Goal: Information Seeking & Learning: Learn about a topic

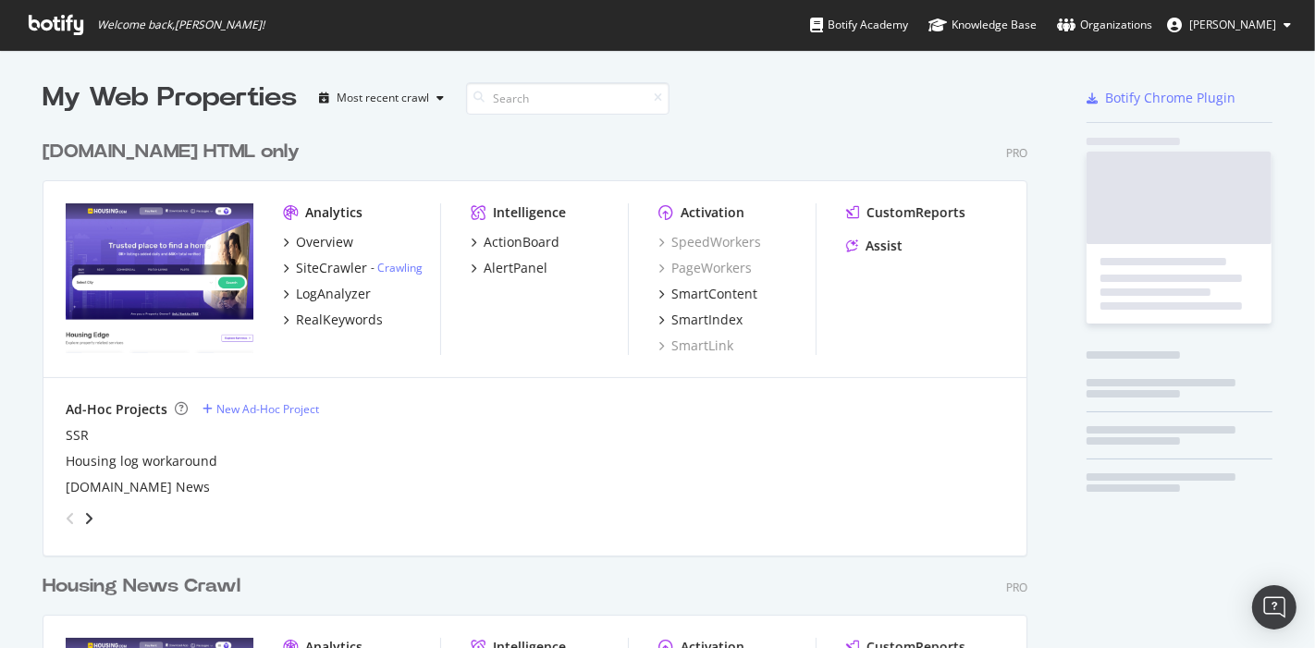
scroll to position [1066, 984]
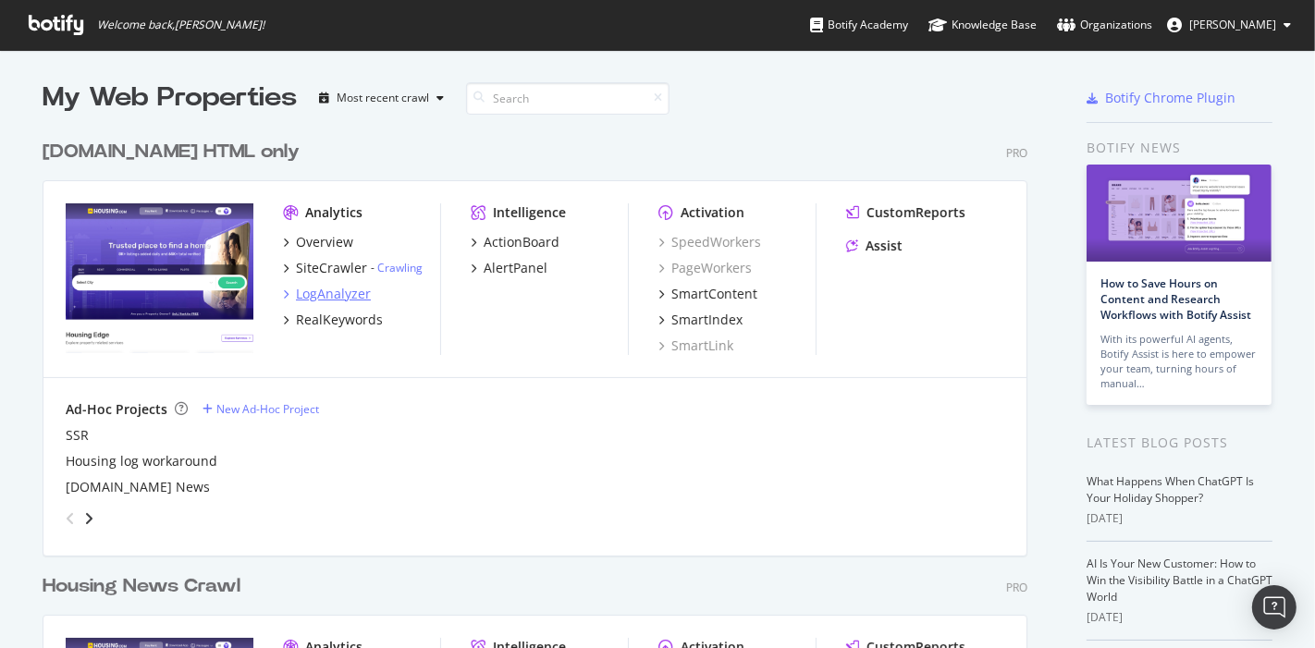
click at [297, 295] on div "LogAnalyzer" at bounding box center [333, 294] width 75 height 18
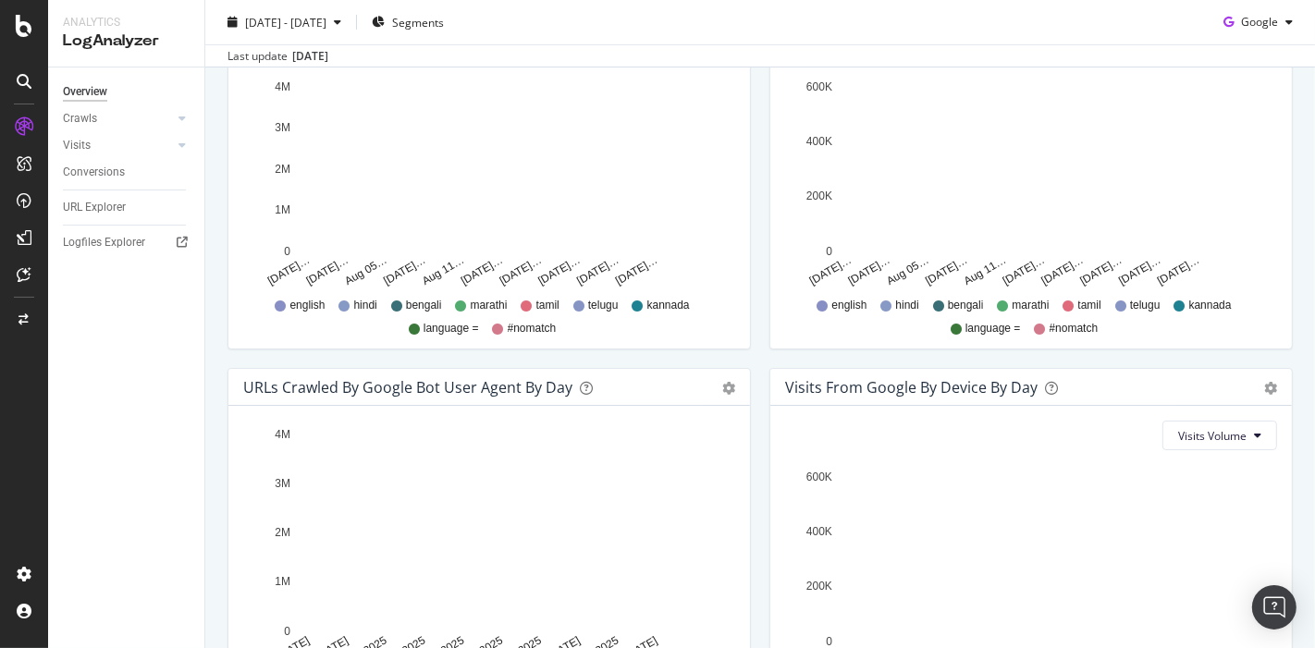
scroll to position [616, 0]
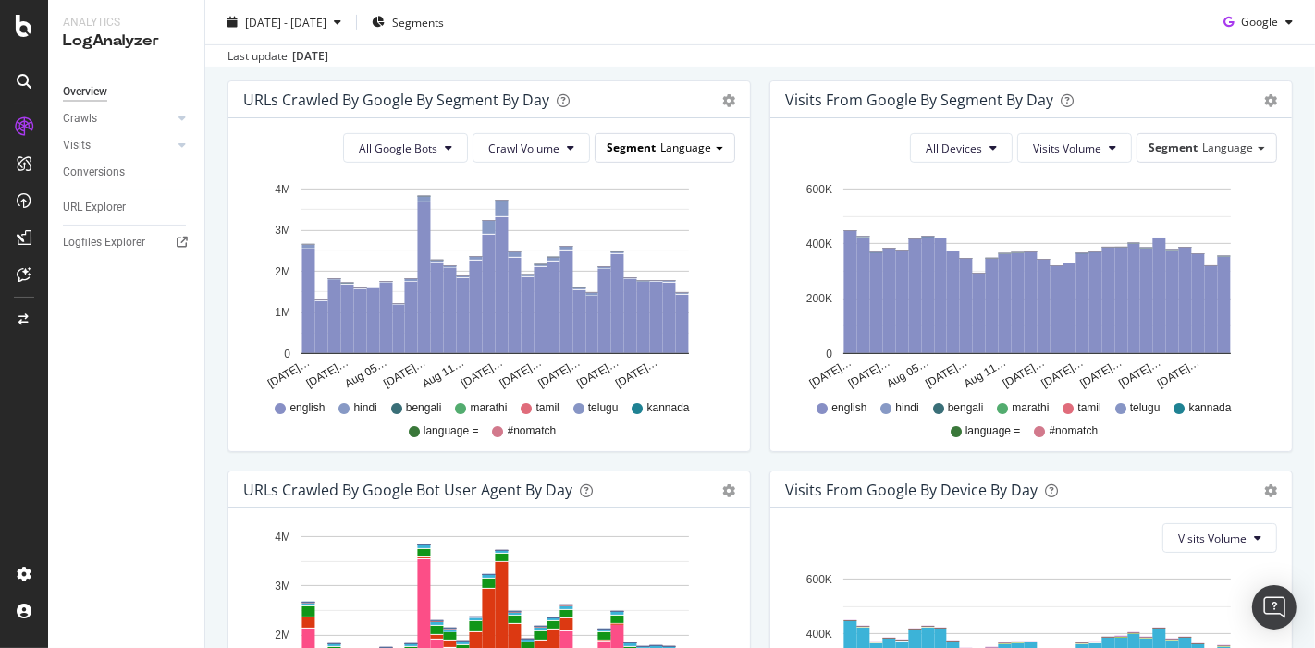
click at [702, 152] on span "Language" at bounding box center [685, 148] width 51 height 16
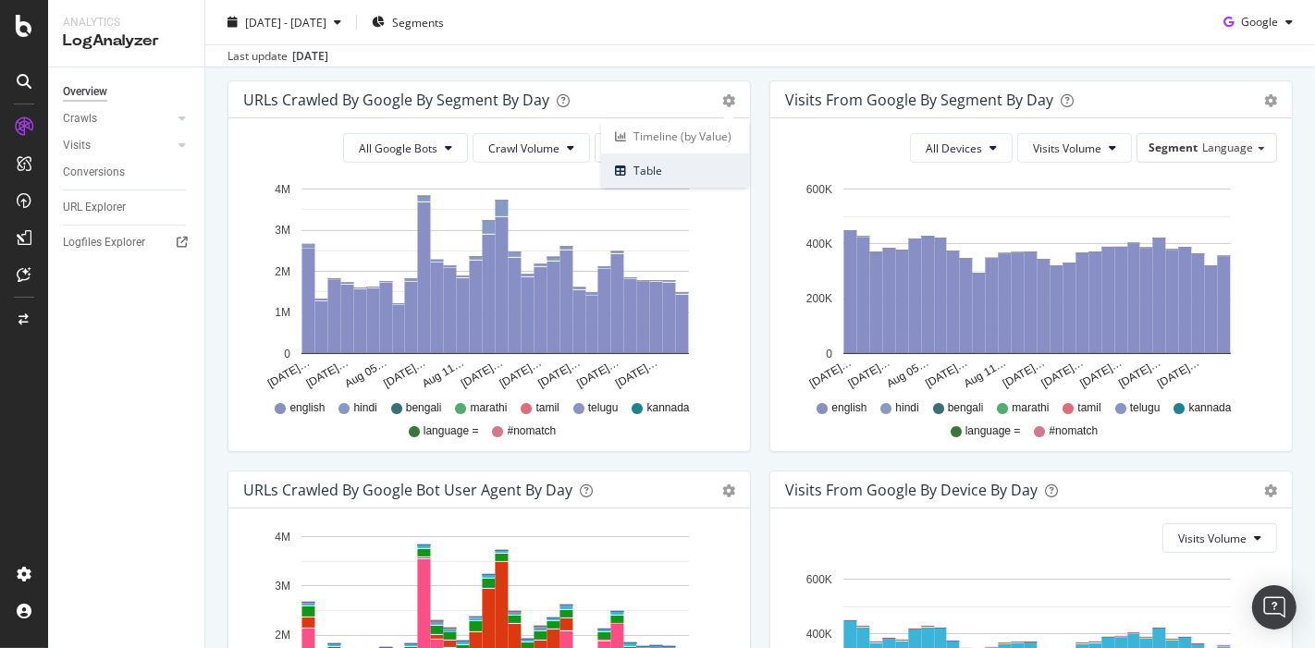
click at [683, 162] on span "Table" at bounding box center [675, 170] width 148 height 25
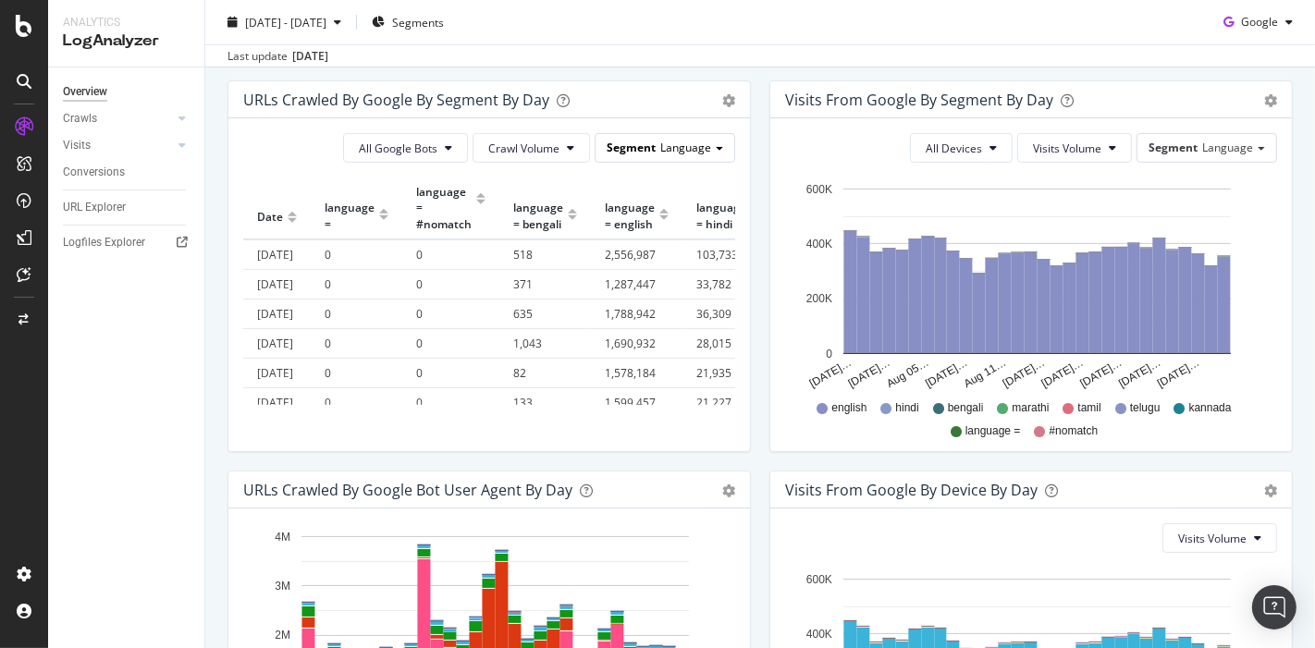
click at [642, 143] on span "Segment" at bounding box center [631, 148] width 49 height 16
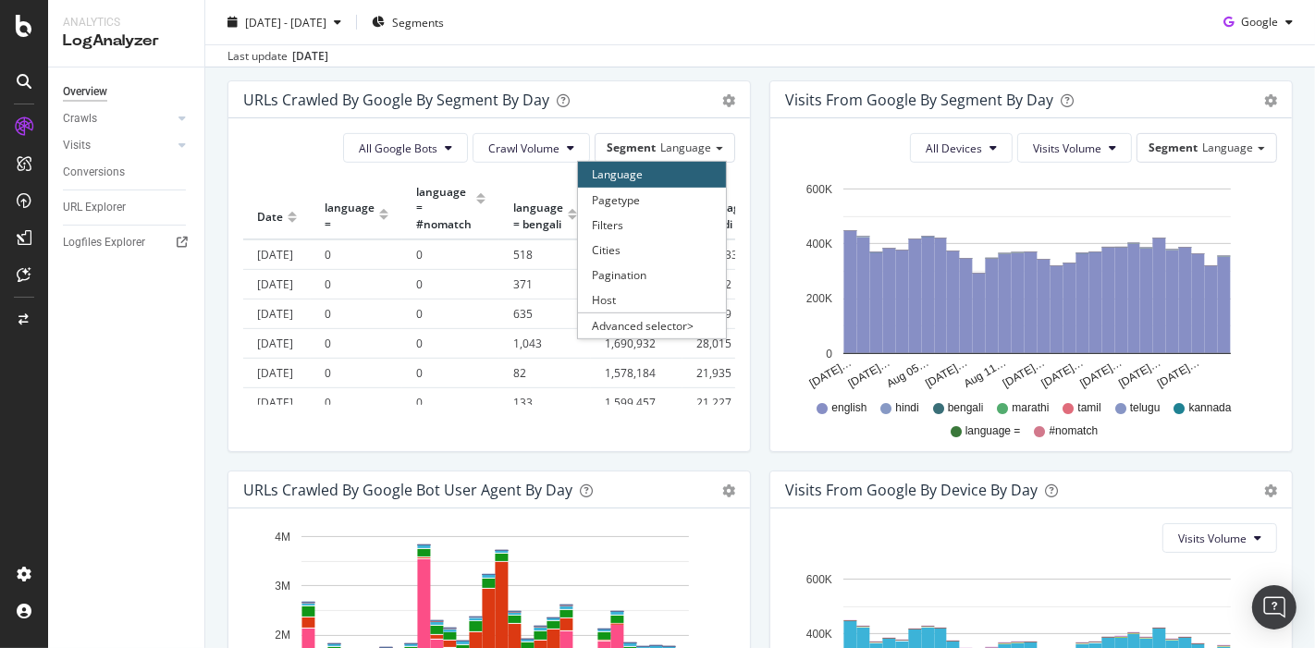
click at [446, 467] on div "URLs Crawled by Google By Segment By Day Timeline (by Value) Table All Google B…" at bounding box center [489, 275] width 542 height 390
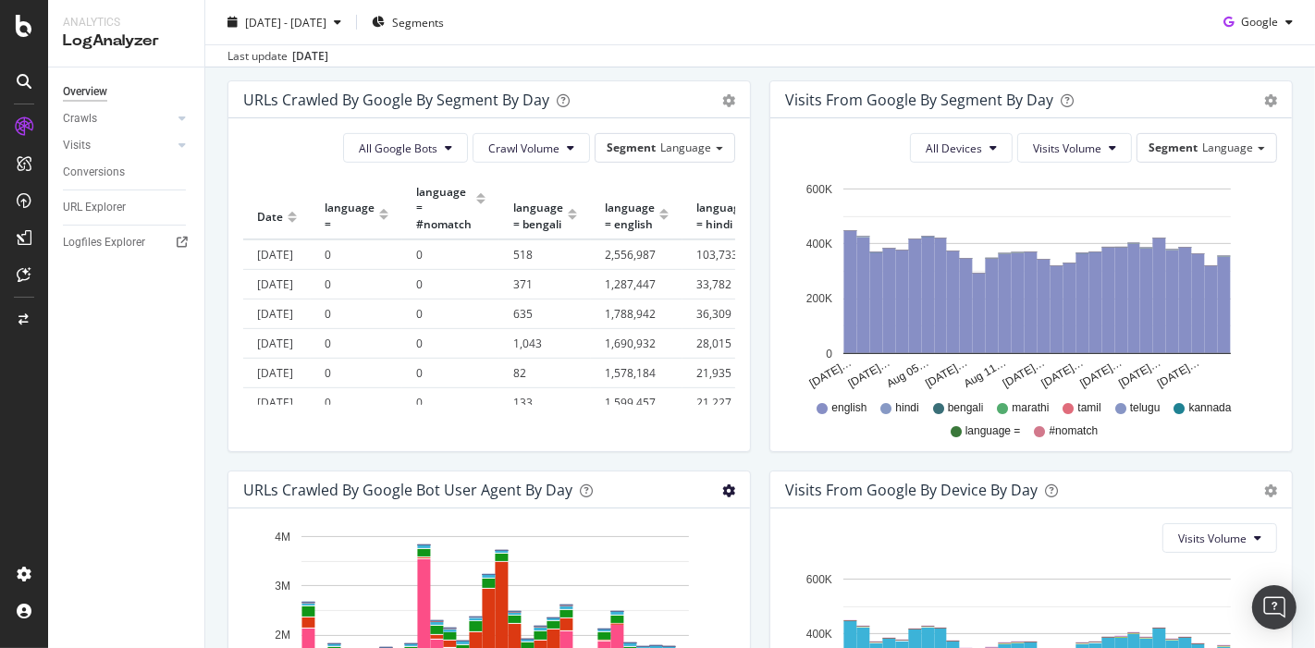
click at [643, 584] on span "Table" at bounding box center [663, 595] width 172 height 25
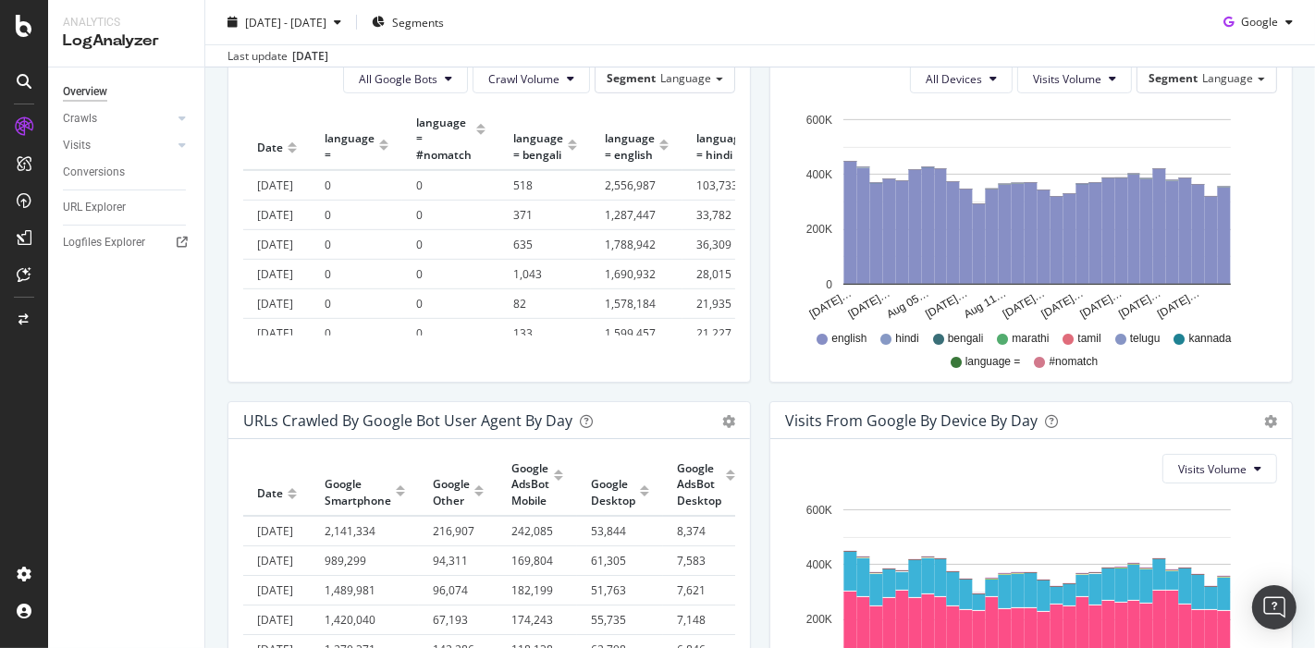
scroll to position [480, 0]
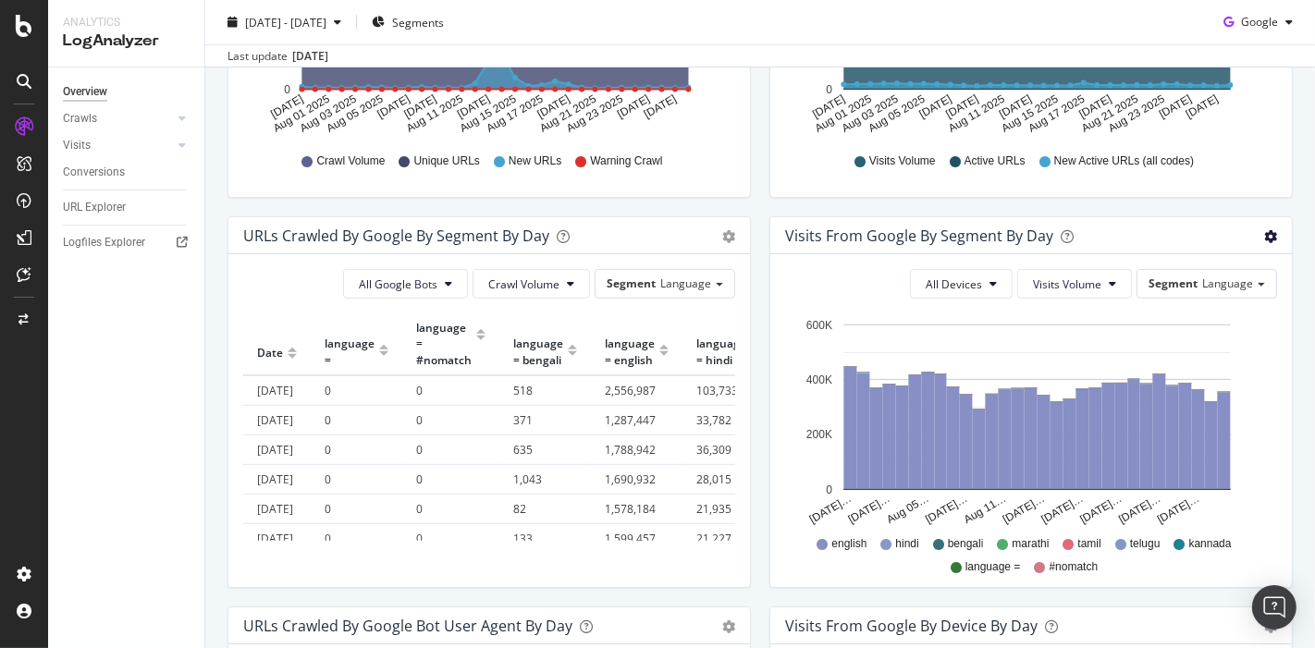
click at [1167, 300] on span "Table" at bounding box center [1217, 306] width 148 height 25
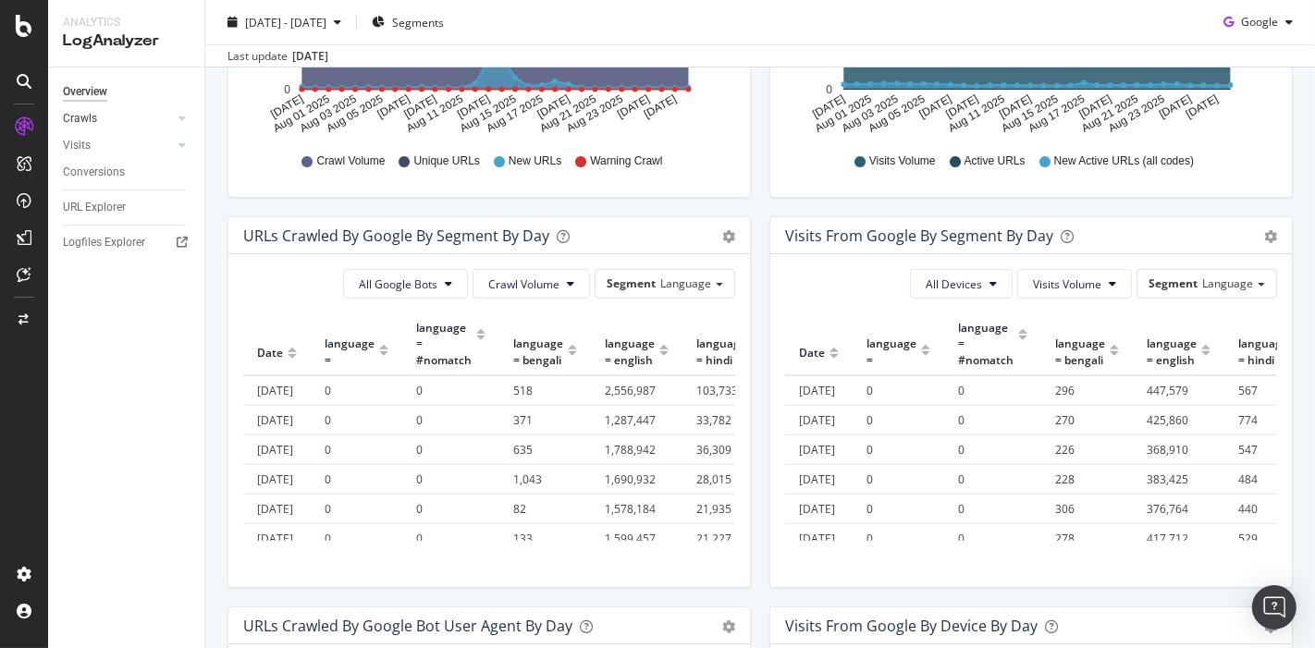
click at [128, 117] on link "Crawls" at bounding box center [118, 118] width 110 height 19
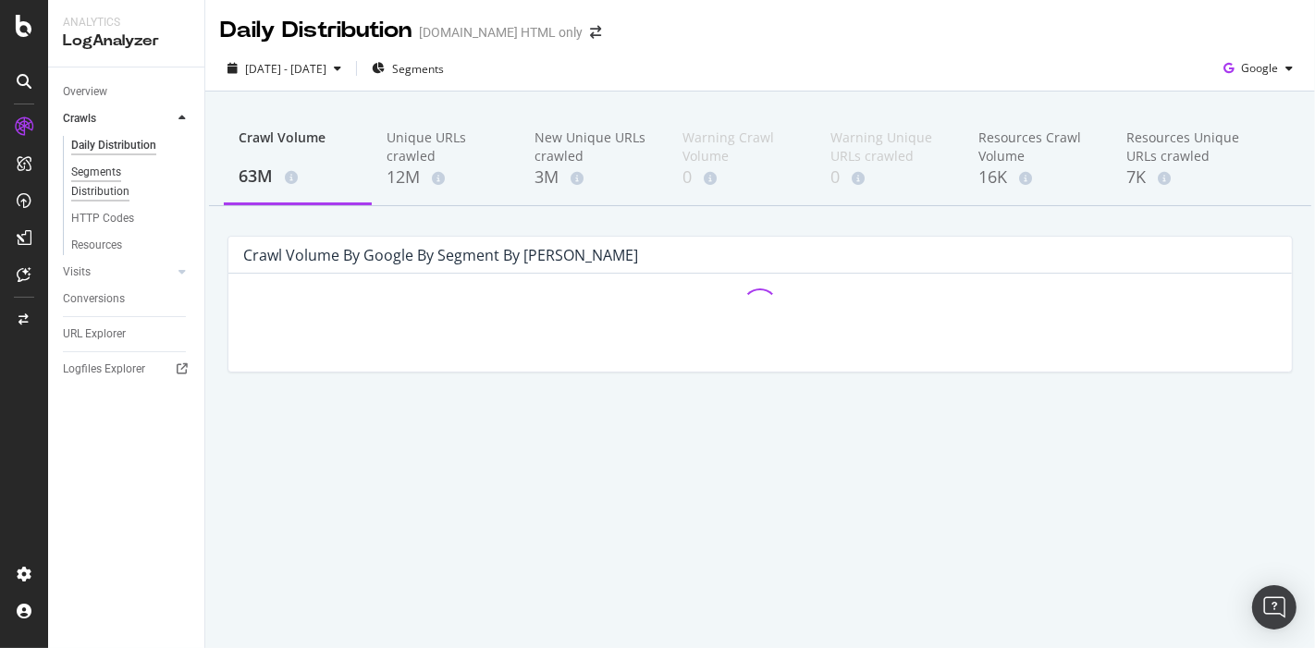
click at [105, 184] on div "Segments Distribution" at bounding box center [122, 182] width 103 height 39
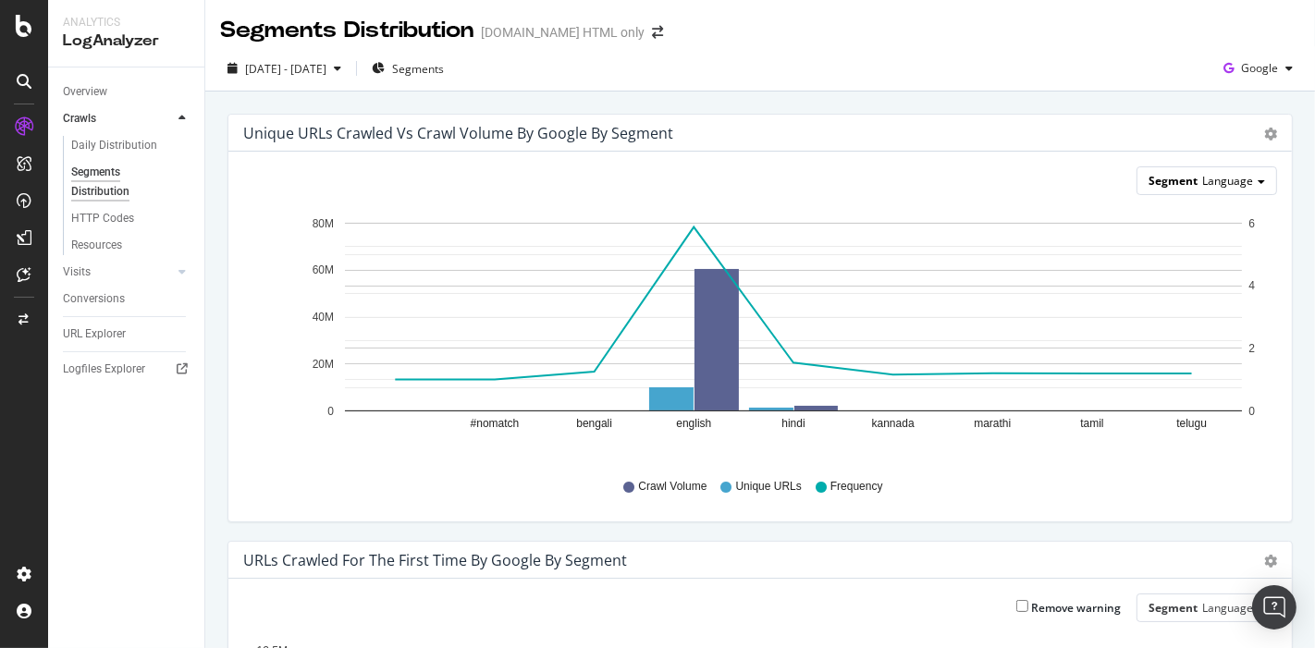
click at [1241, 173] on div "Segment Language" at bounding box center [1207, 180] width 139 height 27
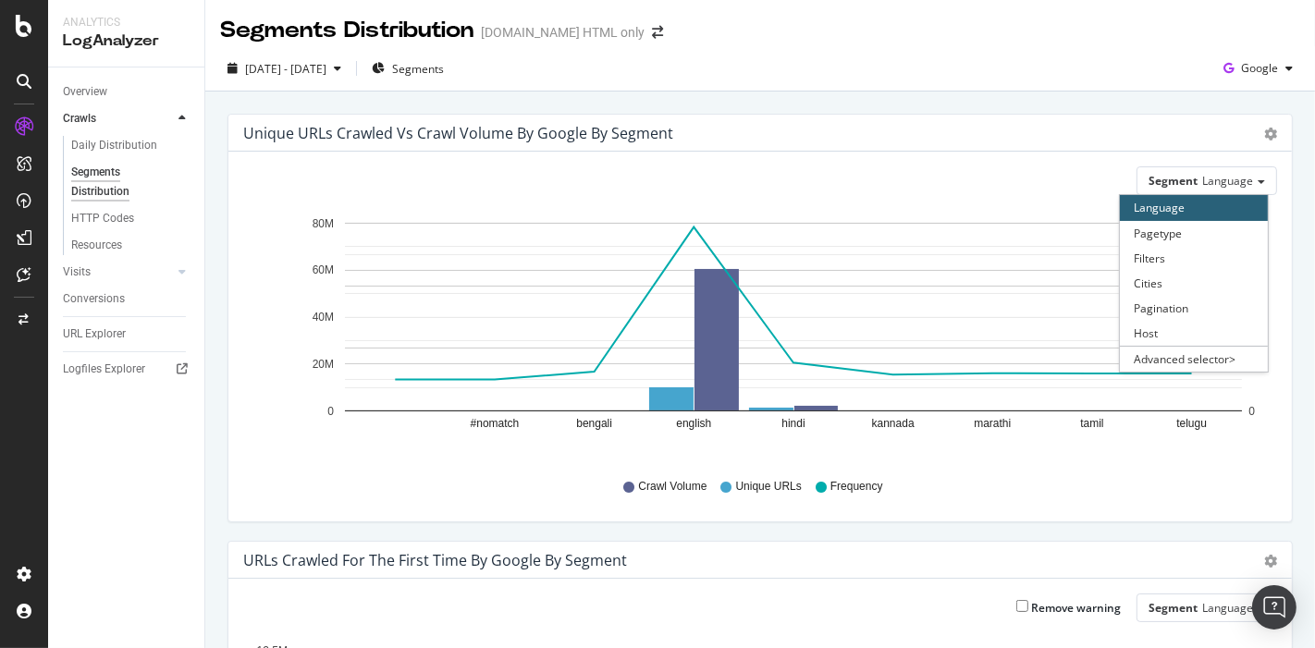
click at [1192, 136] on div "Unique URLs Crawled vs Crawl Volume by google by Segment" at bounding box center [739, 133] width 993 height 18
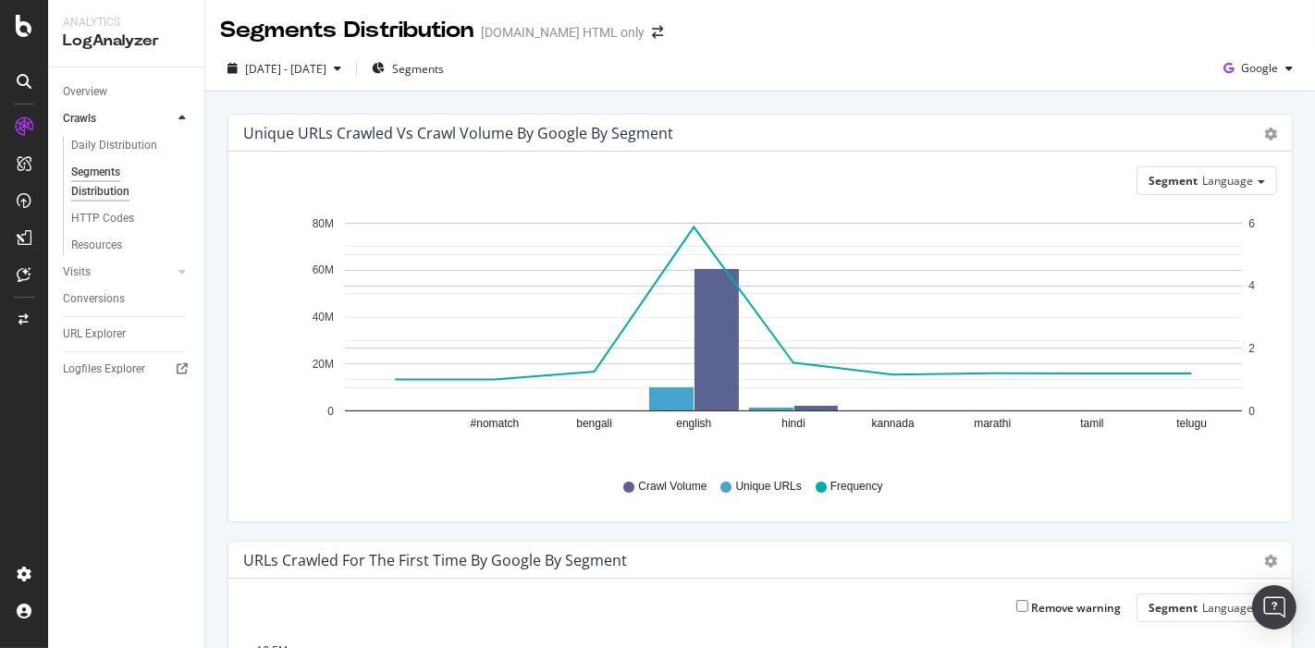
click at [1267, 133] on div "Unique URLs Crawled vs Crawl Volume by google by Segment Chart (by Value) Table" at bounding box center [760, 133] width 1064 height 37
click at [1248, 136] on div "Chart (by Value) Table" at bounding box center [1261, 133] width 31 height 18
click at [1264, 138] on icon "gear" at bounding box center [1270, 134] width 13 height 13
click at [1166, 210] on span "Table" at bounding box center [1217, 203] width 148 height 25
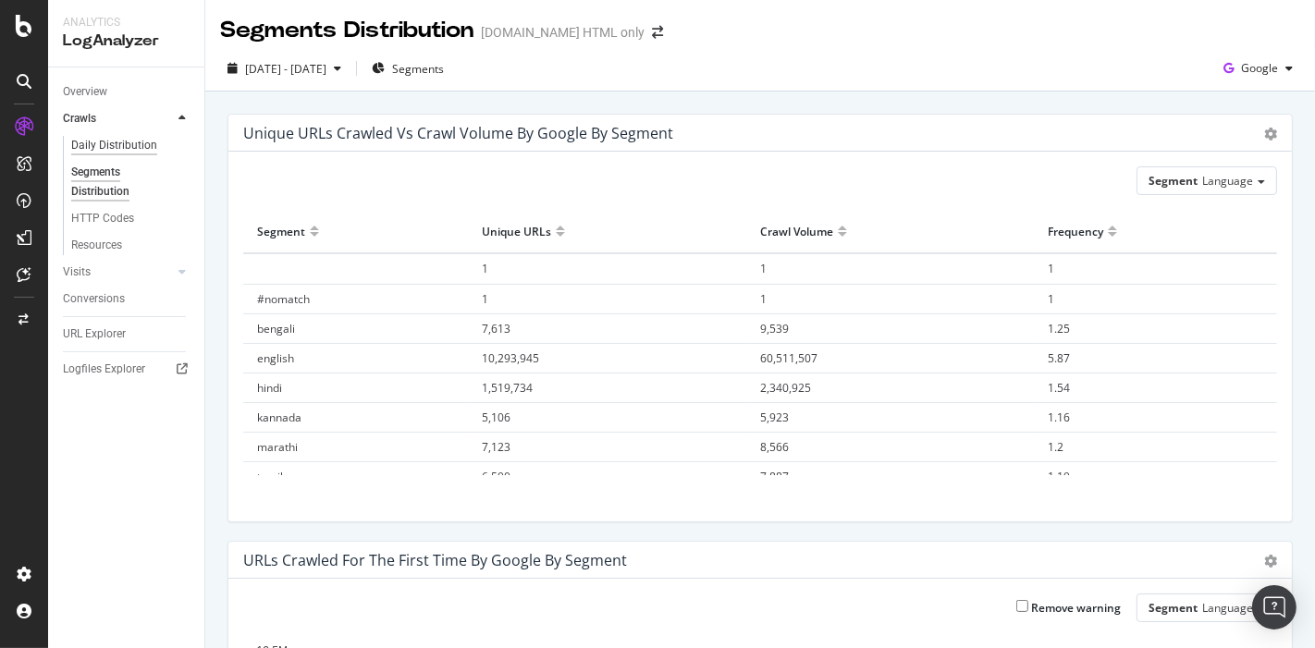
click at [102, 142] on div "Daily Distribution" at bounding box center [114, 145] width 86 height 19
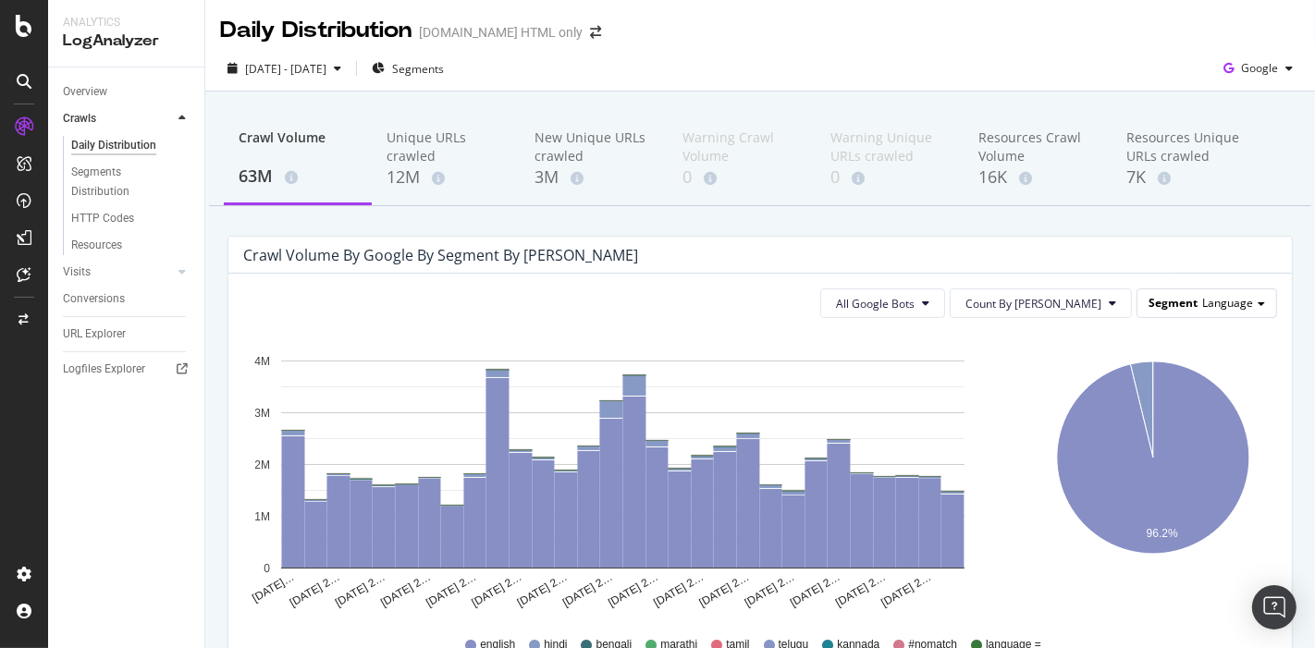
click at [1175, 306] on span "Segment" at bounding box center [1173, 303] width 49 height 16
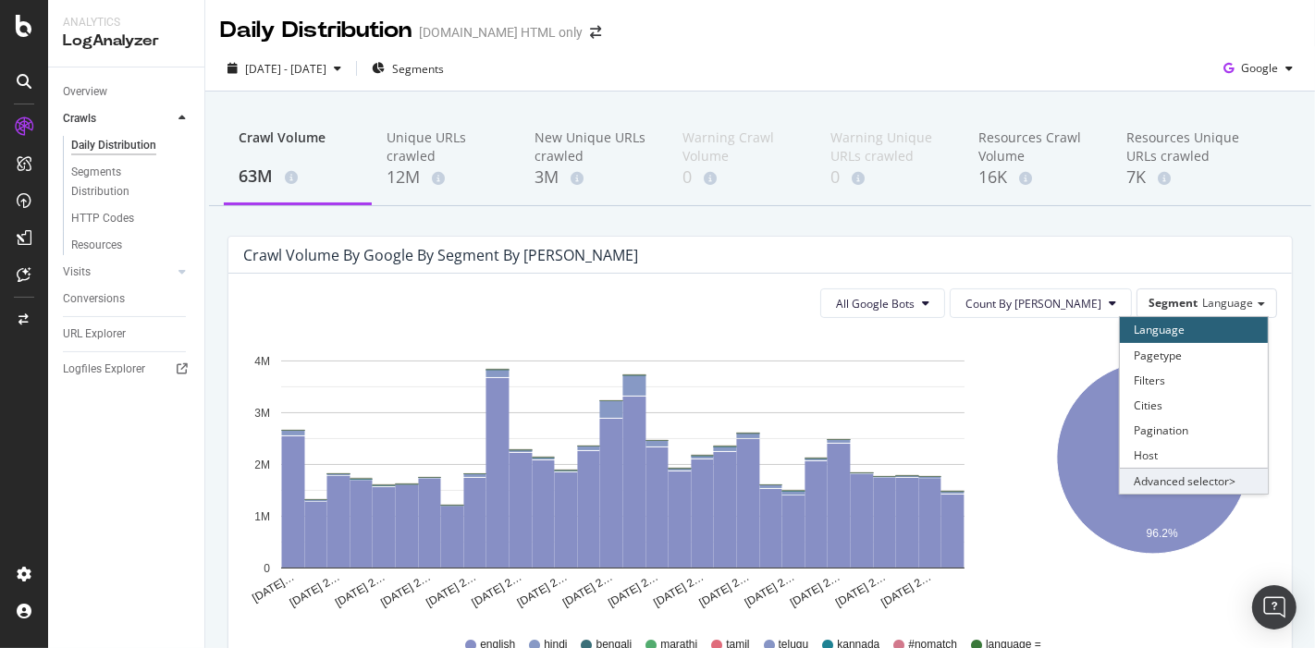
click at [1168, 474] on div "Advanced selector >" at bounding box center [1194, 481] width 148 height 26
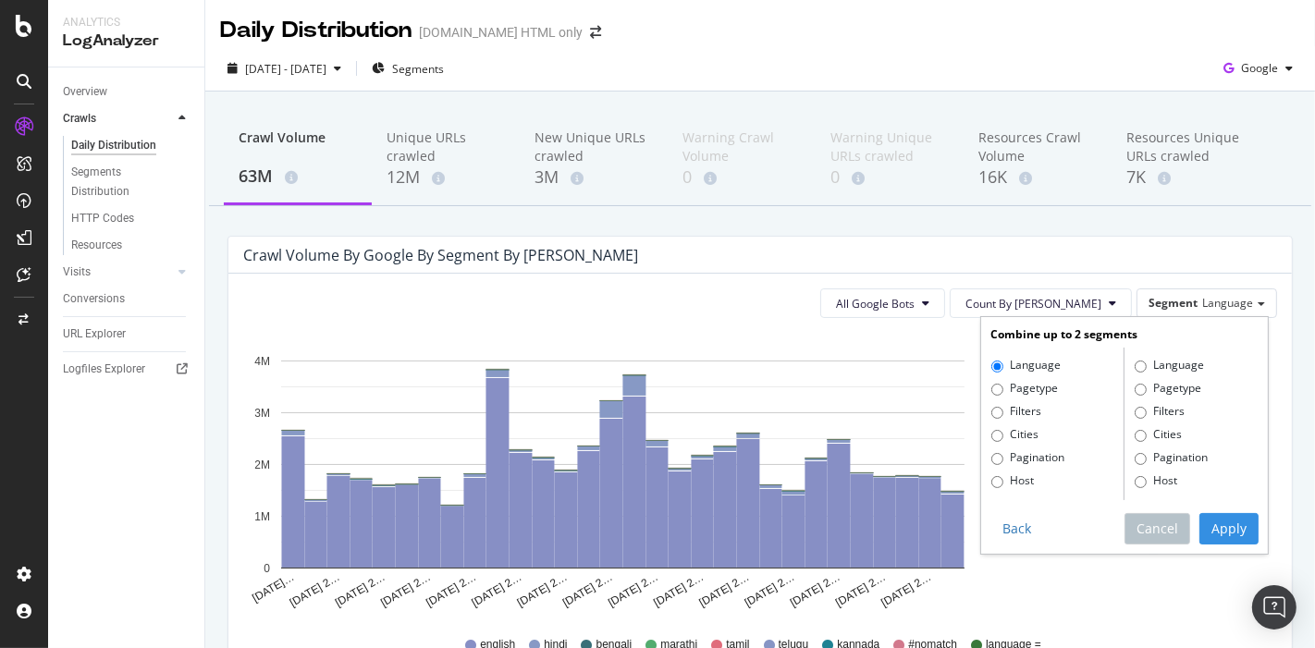
click at [1025, 392] on label "Pagetype" at bounding box center [1024, 389] width 67 height 18
click at [1003, 392] on input "Pagetype" at bounding box center [997, 390] width 12 height 12
radio input "true"
click at [1019, 361] on label "Language" at bounding box center [1025, 366] width 69 height 18
click at [1003, 361] on input "Language" at bounding box center [997, 367] width 12 height 12
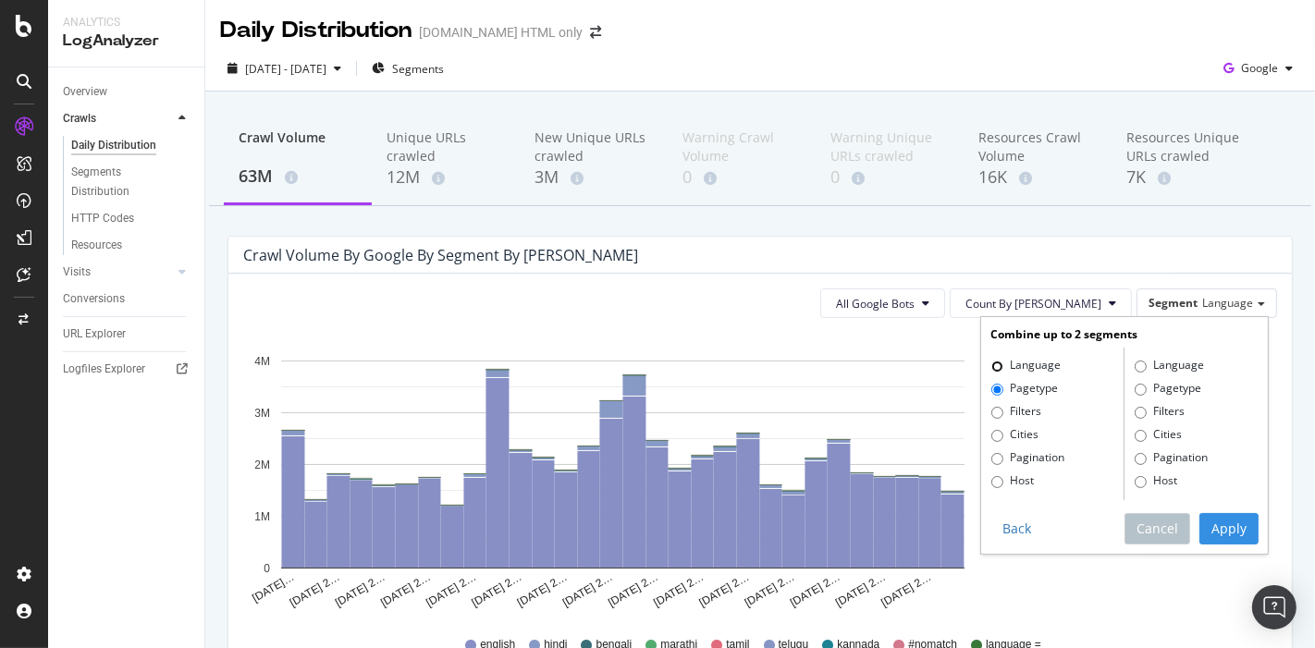
radio input "true"
radio input "false"
click at [1180, 382] on label "Pagetype" at bounding box center [1168, 389] width 67 height 18
click at [1147, 384] on input "Pagetype" at bounding box center [1141, 390] width 12 height 12
radio input "true"
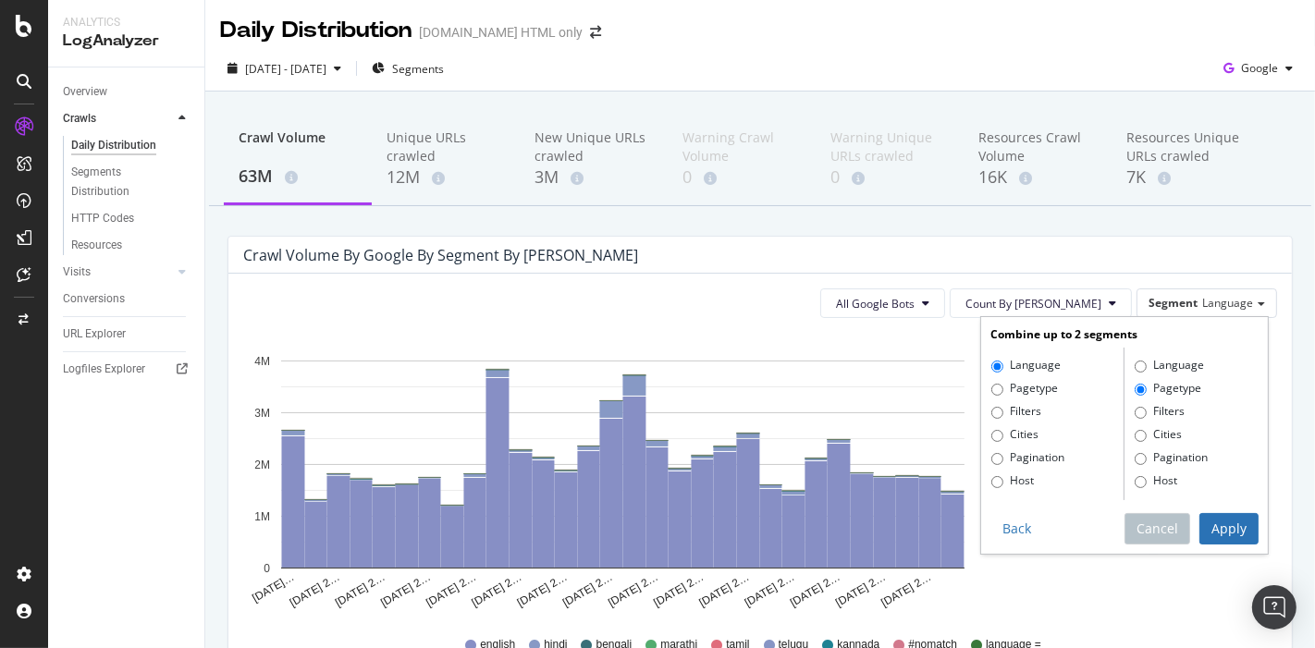
click at [1213, 524] on button "Apply" at bounding box center [1229, 528] width 59 height 31
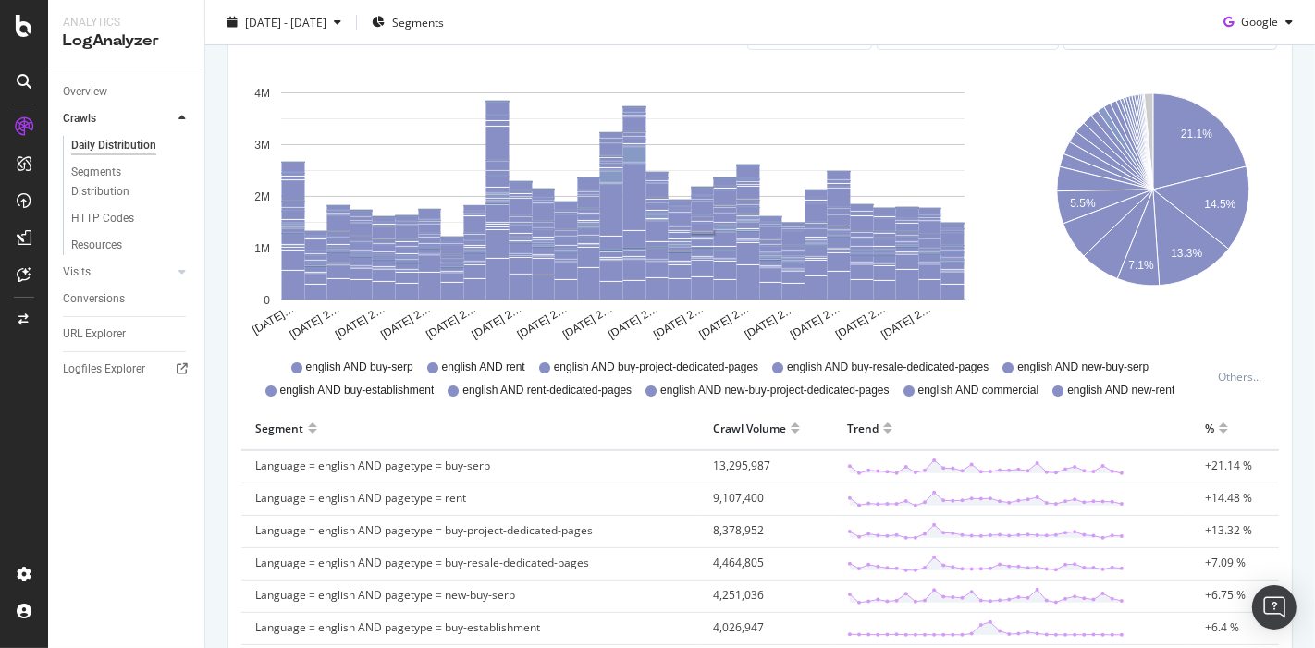
scroll to position [261, 0]
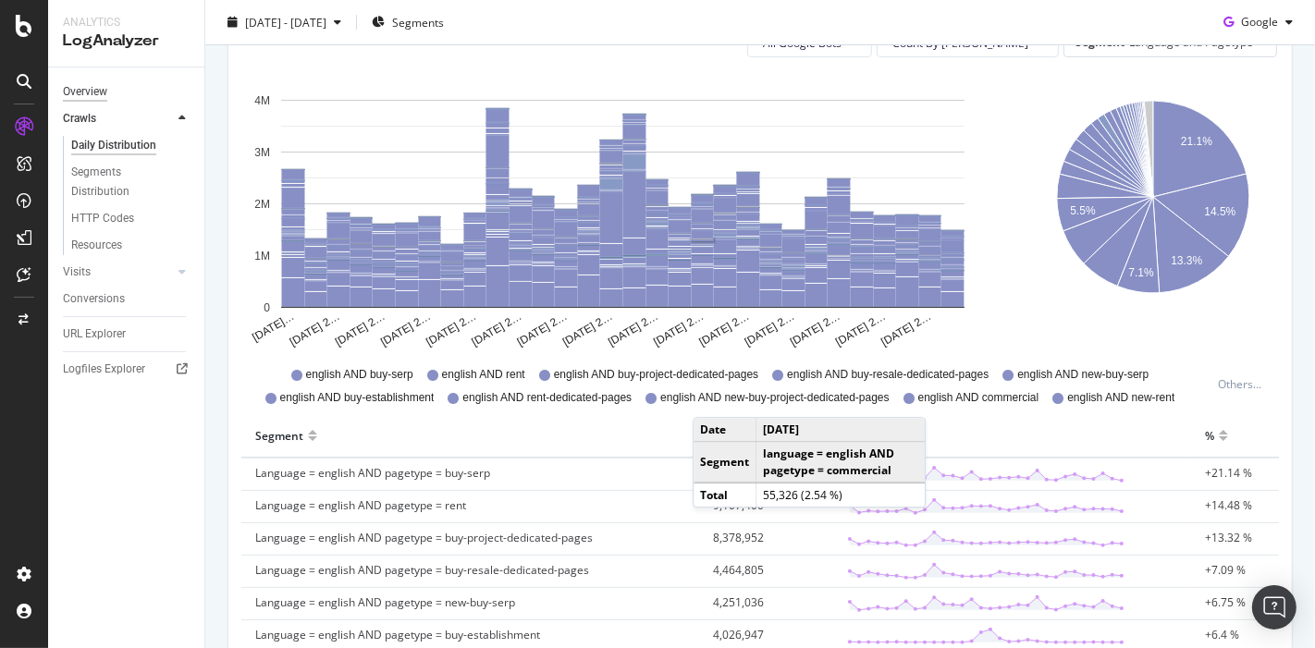
click at [75, 98] on div "Overview" at bounding box center [85, 91] width 44 height 19
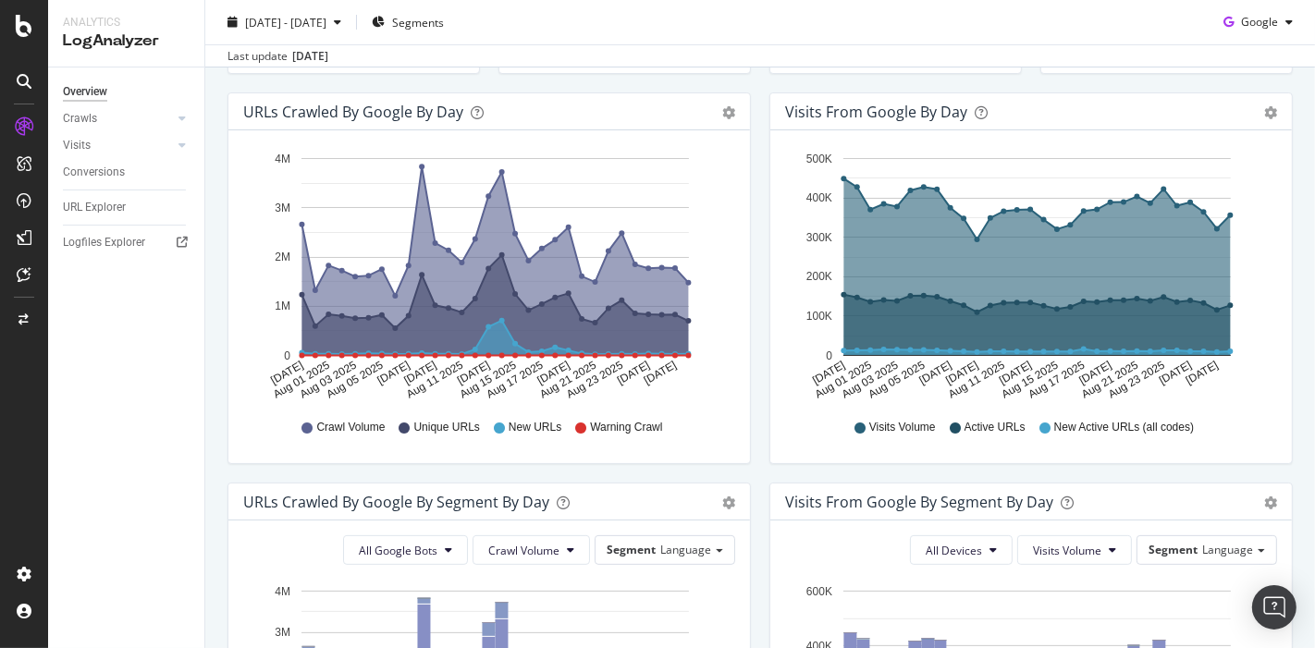
scroll to position [229, 0]
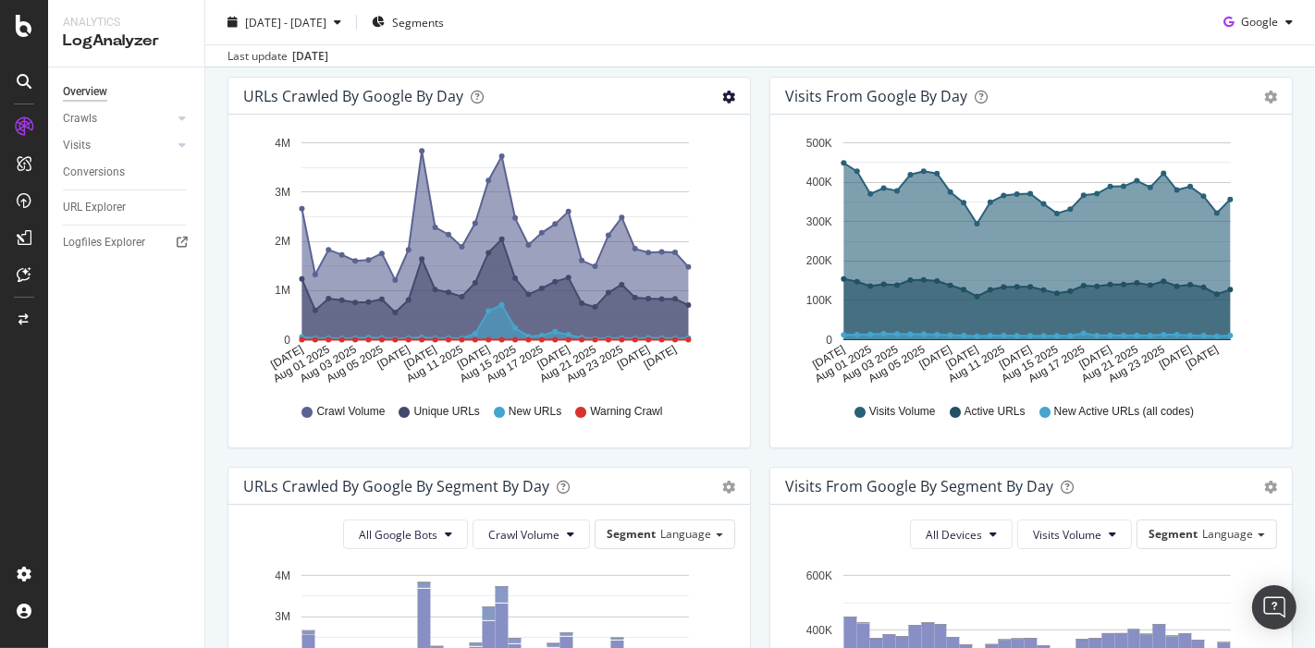
click at [722, 93] on icon "gear" at bounding box center [728, 97] width 13 height 13
click at [664, 158] on span "Table" at bounding box center [675, 166] width 148 height 25
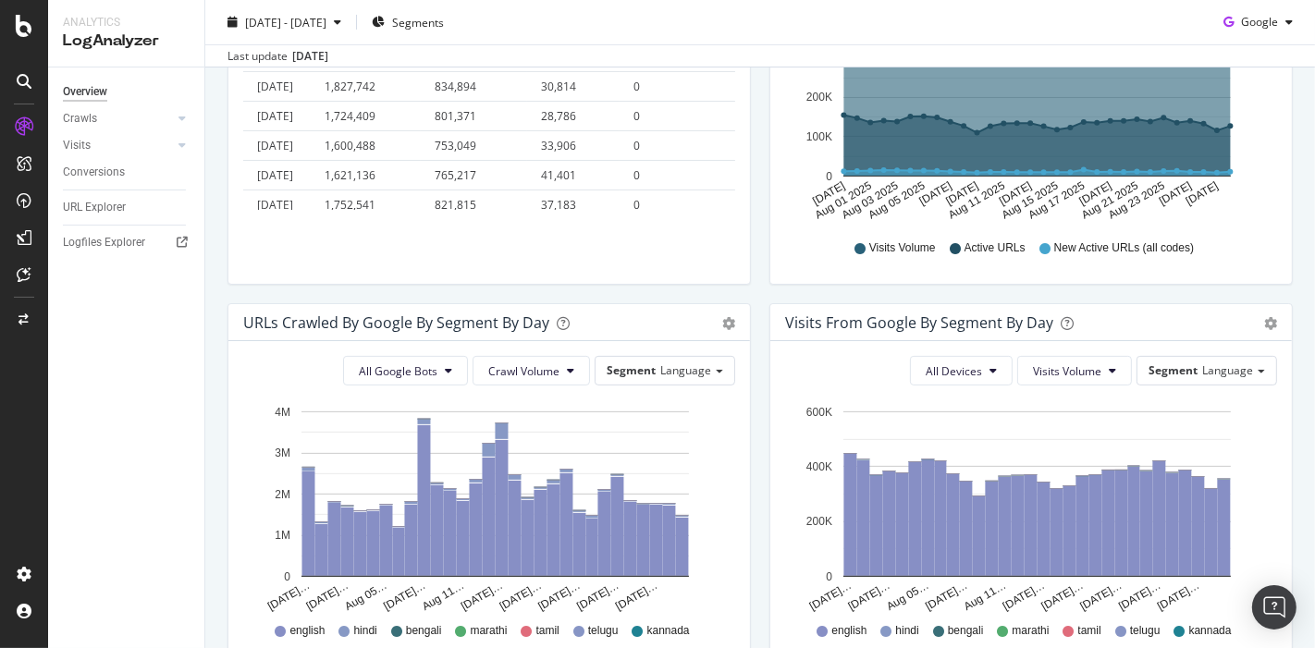
scroll to position [394, 0]
click at [723, 313] on div "Timeline (by Value) Table" at bounding box center [728, 322] width 13 height 18
click at [650, 398] on span "Table" at bounding box center [675, 392] width 148 height 25
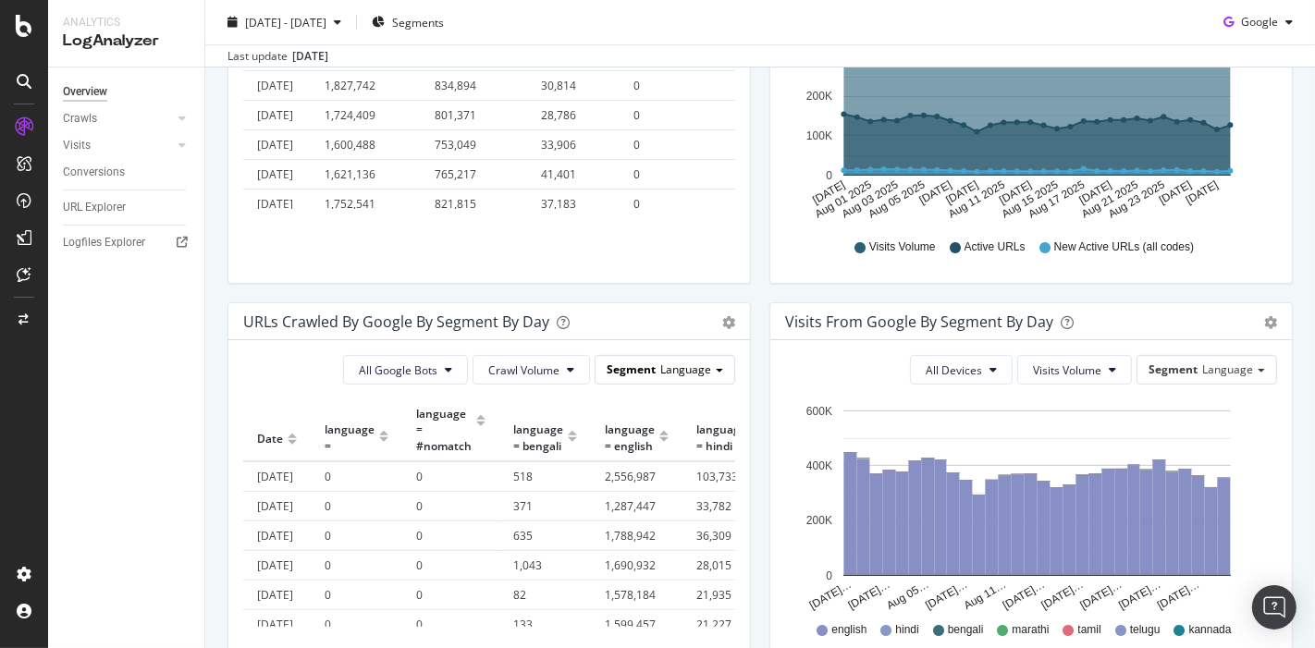
click at [667, 362] on span "Language" at bounding box center [685, 370] width 51 height 16
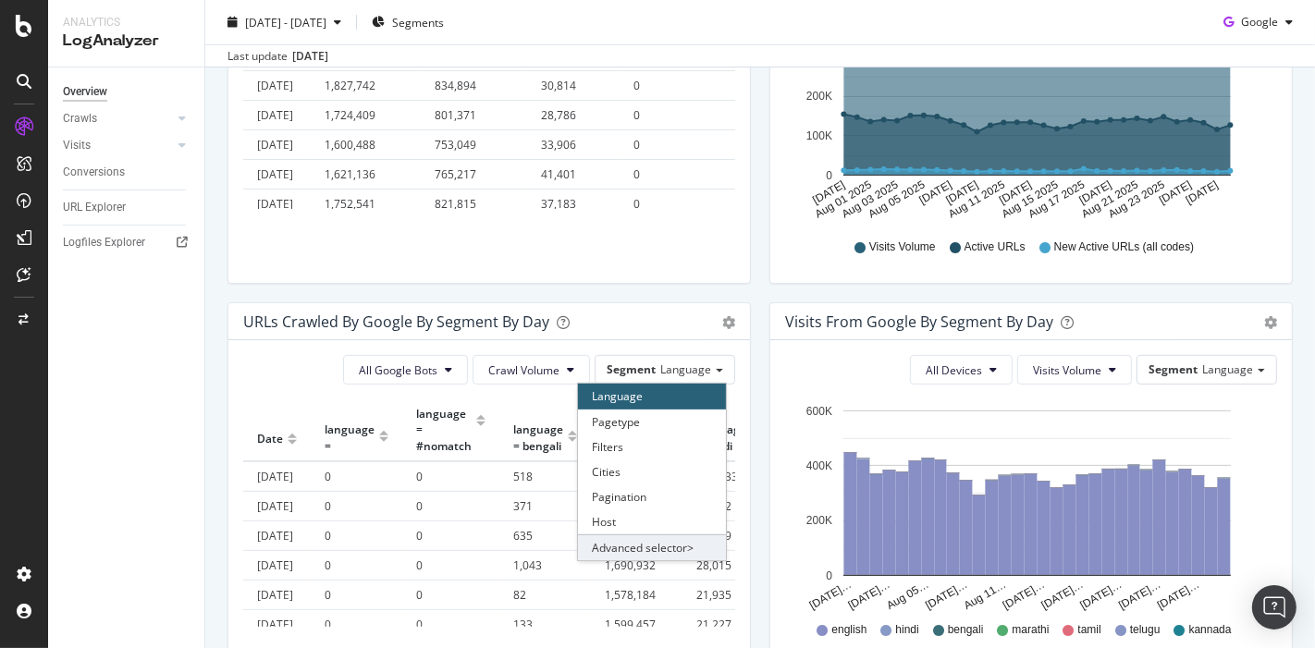
click at [673, 543] on div "Advanced selector >" at bounding box center [652, 548] width 148 height 26
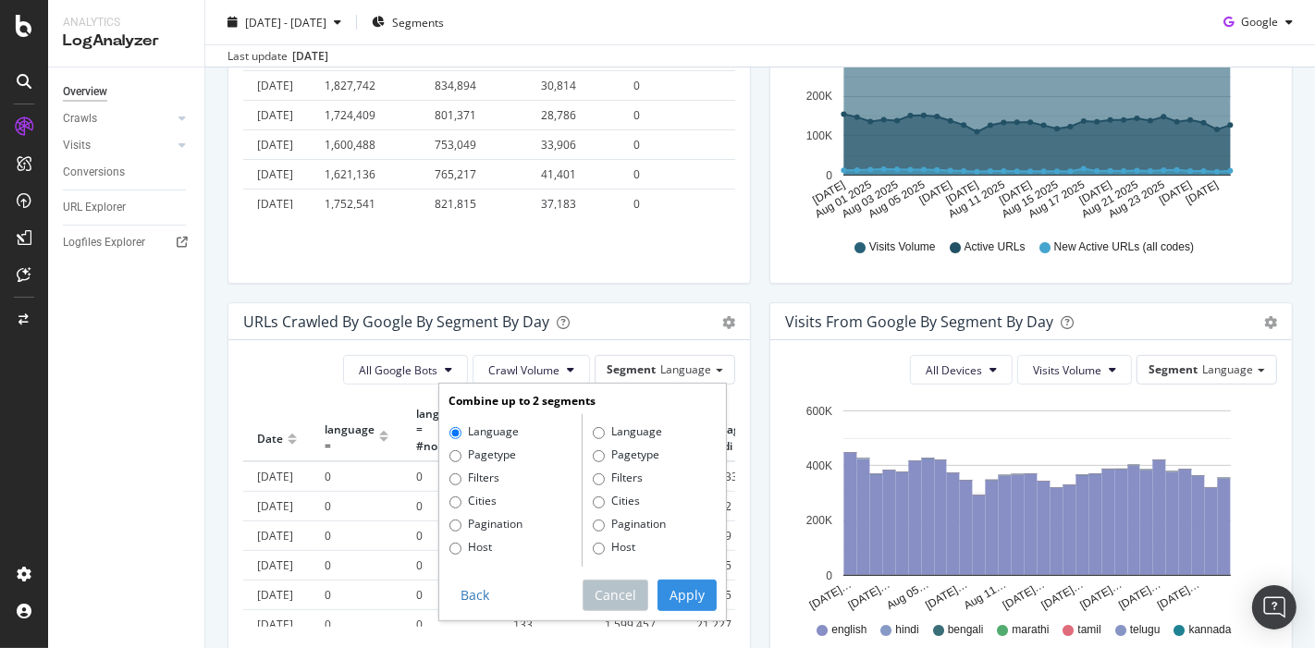
click at [635, 447] on label "Pagetype" at bounding box center [626, 456] width 67 height 18
click at [605, 450] on input "Pagetype" at bounding box center [599, 456] width 12 height 12
radio input "true"
click at [678, 593] on button "Apply" at bounding box center [687, 595] width 59 height 31
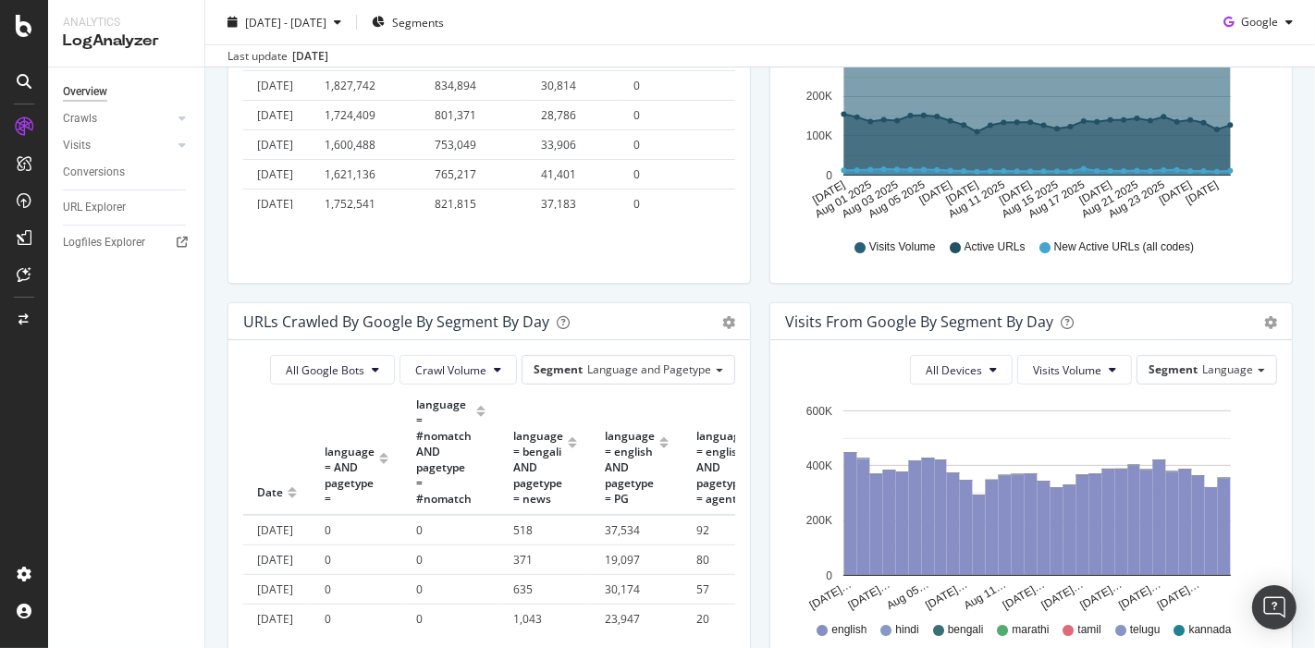
scroll to position [0, 0]
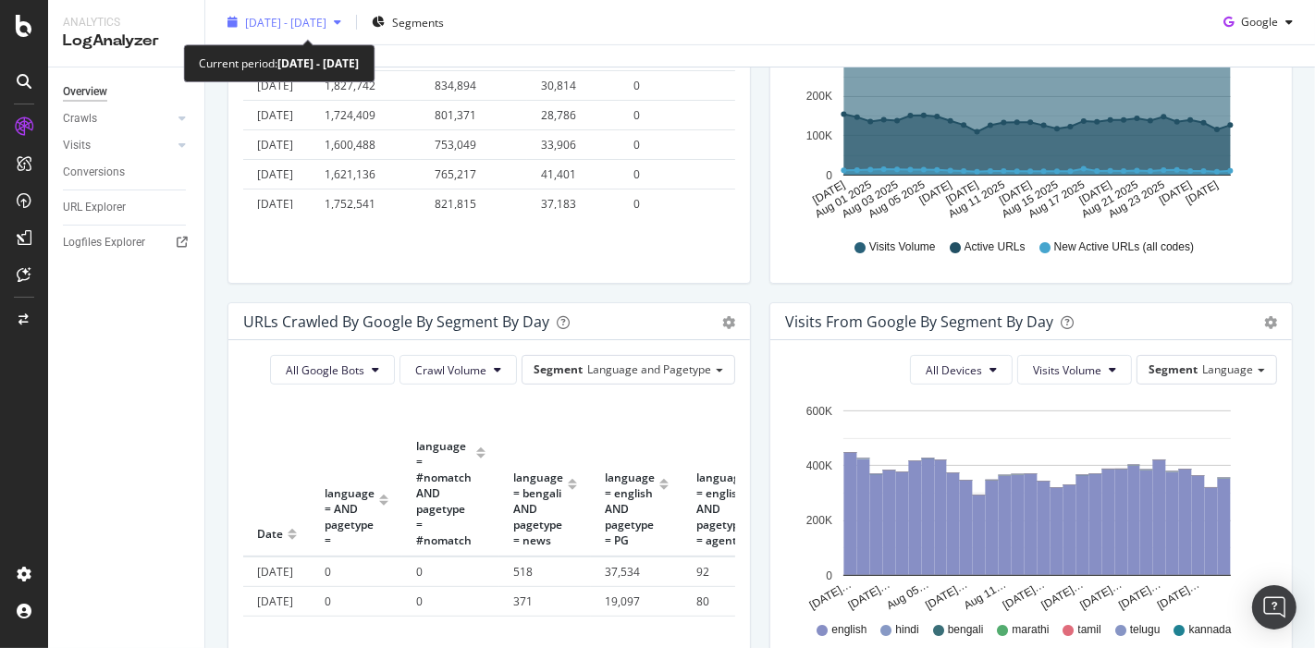
click at [320, 24] on span "[DATE] - [DATE]" at bounding box center [285, 22] width 81 height 16
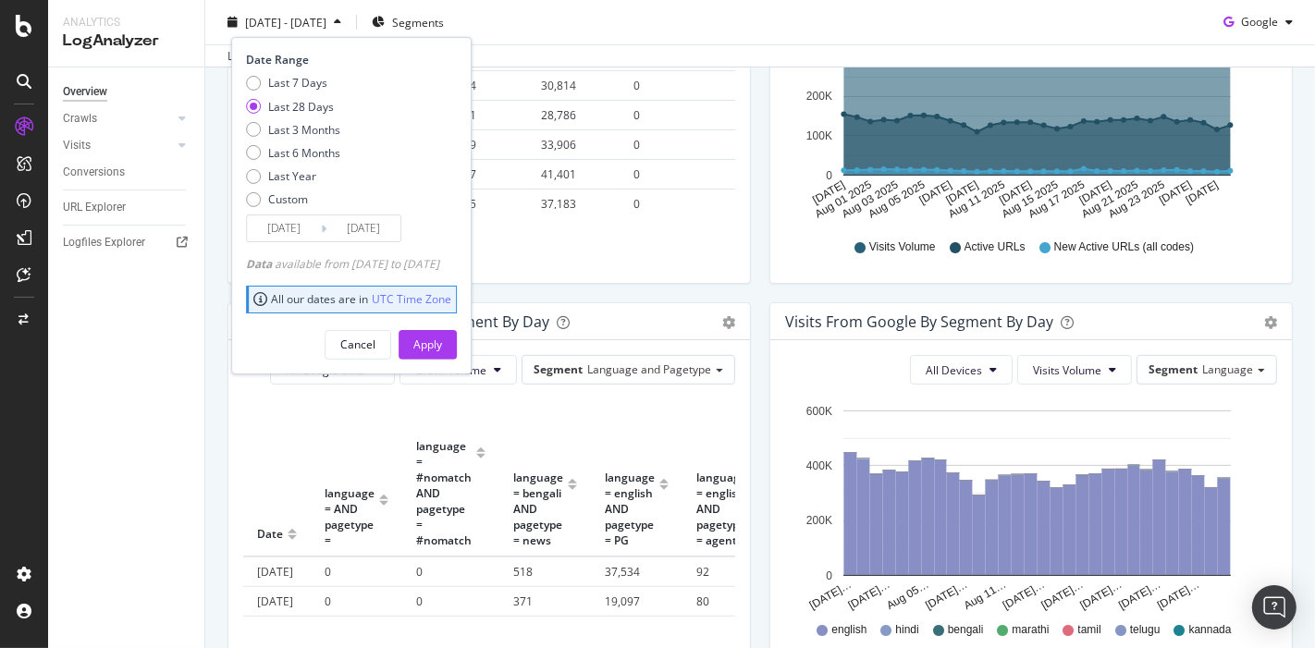
click at [702, 304] on div "URLs Crawled by Google By Segment By Day Timeline (by Value) Table" at bounding box center [489, 321] width 522 height 37
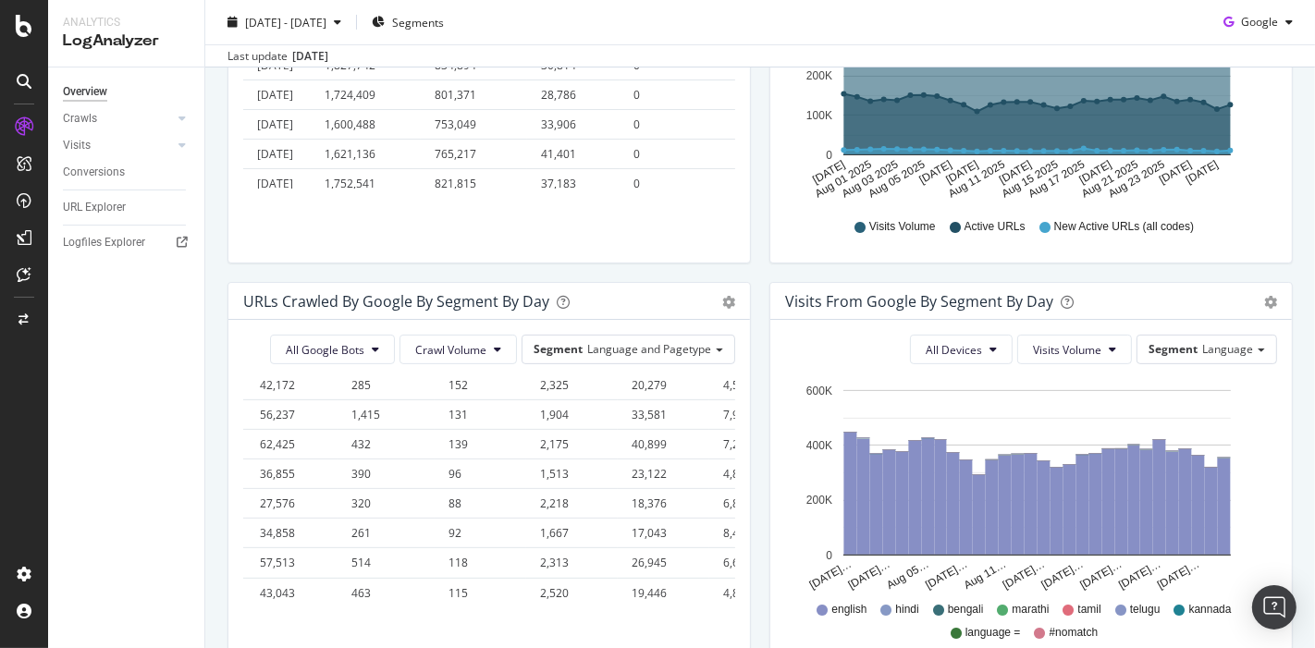
scroll to position [631, 0]
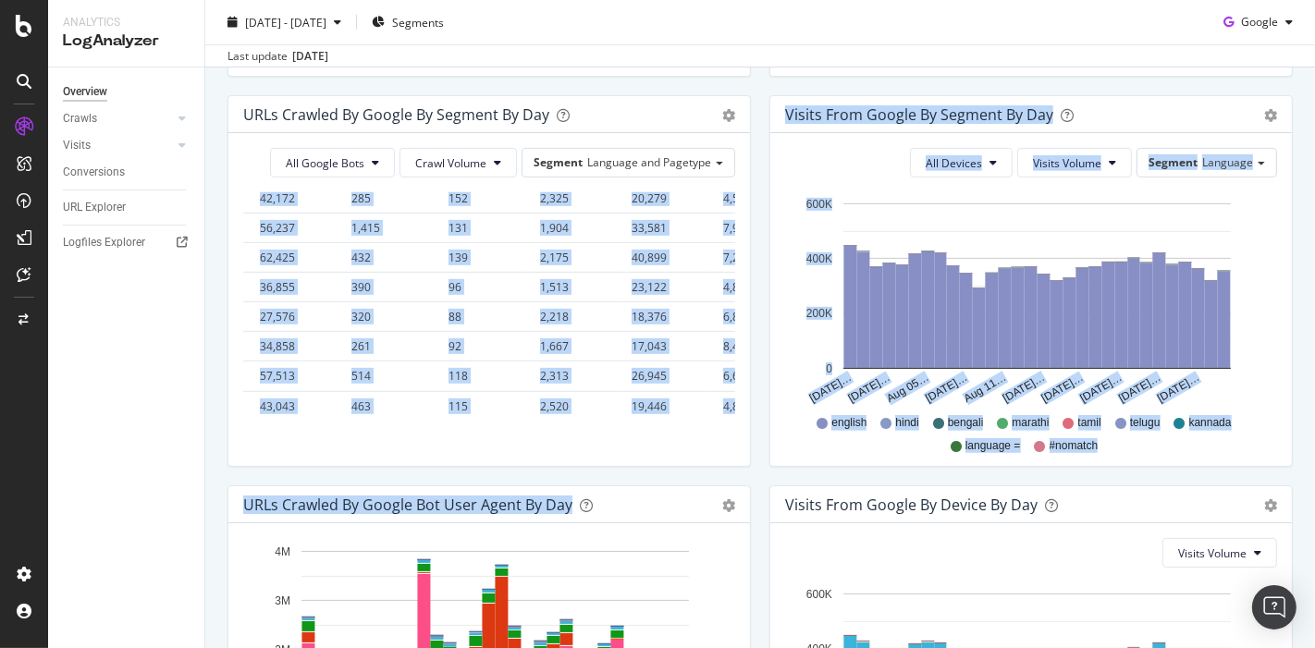
drag, startPoint x: 259, startPoint y: 525, endPoint x: 721, endPoint y: 550, distance: 463.1
click at [688, 647] on html "Analytics LogAnalyzer Overview Crawls Daily Distribution Segments Distribution …" at bounding box center [657, 324] width 1315 height 648
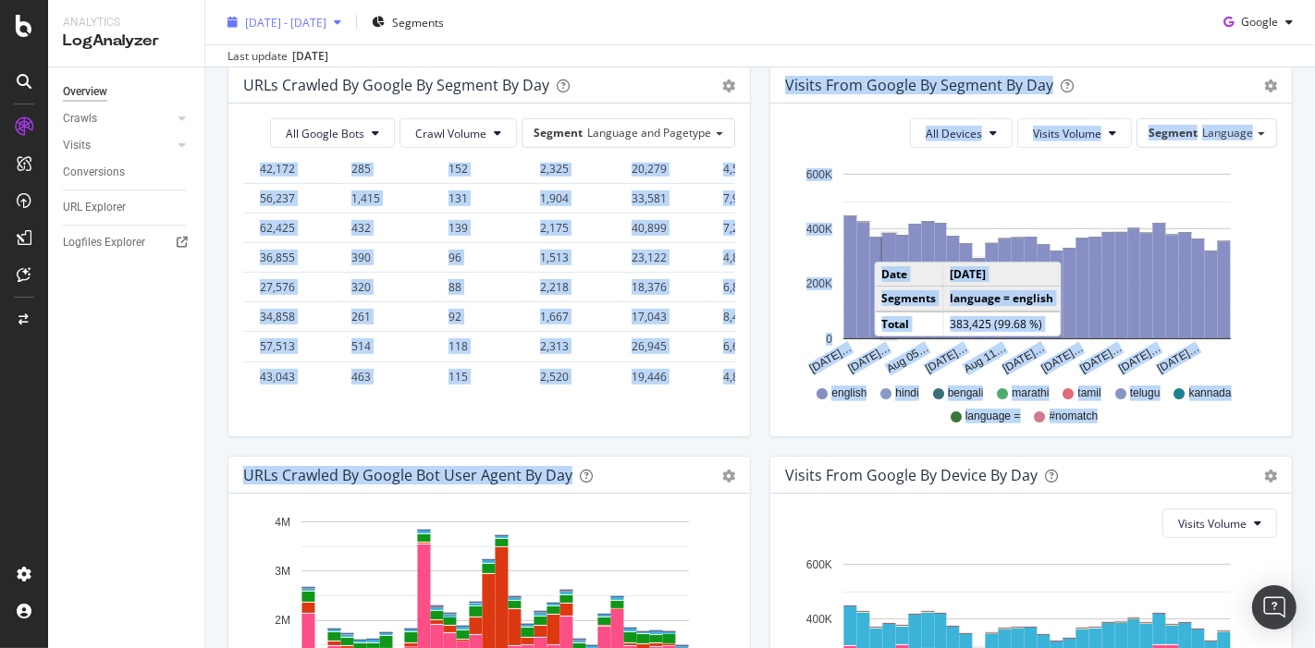
click at [326, 14] on span "[DATE] - [DATE]" at bounding box center [285, 22] width 81 height 16
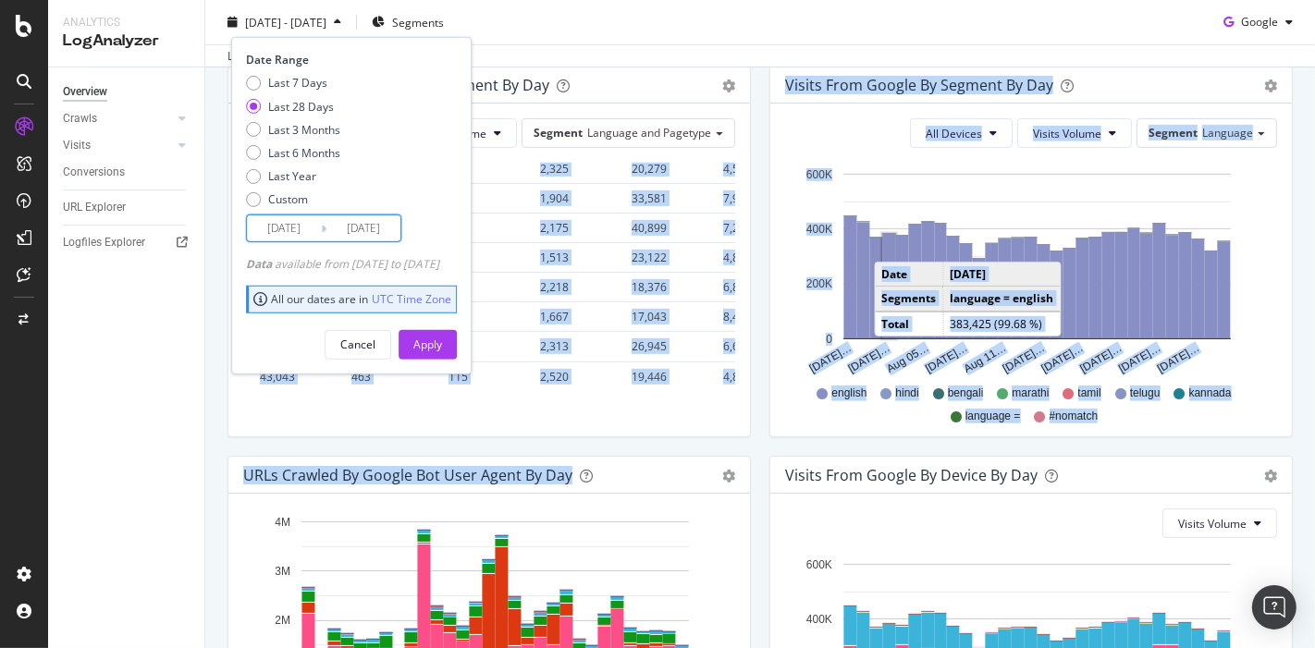
click at [286, 234] on input "[DATE]" at bounding box center [284, 228] width 74 height 26
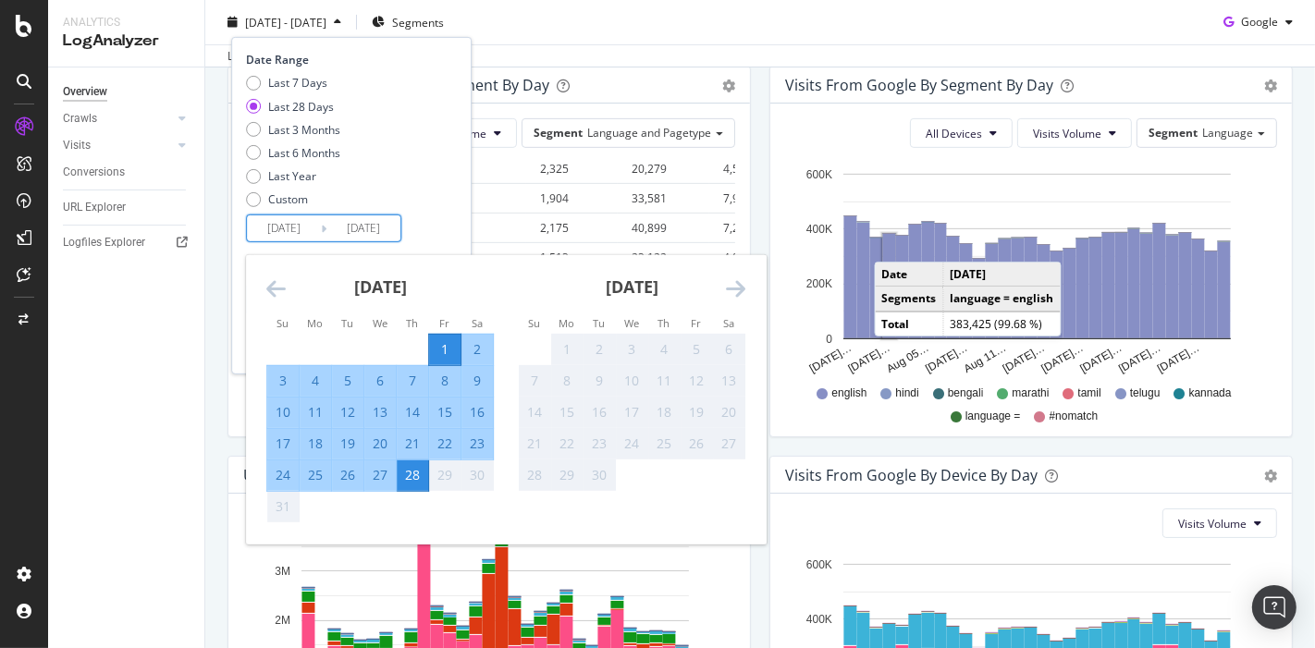
click at [282, 280] on icon "Move backward to switch to the previous month." at bounding box center [275, 288] width 19 height 22
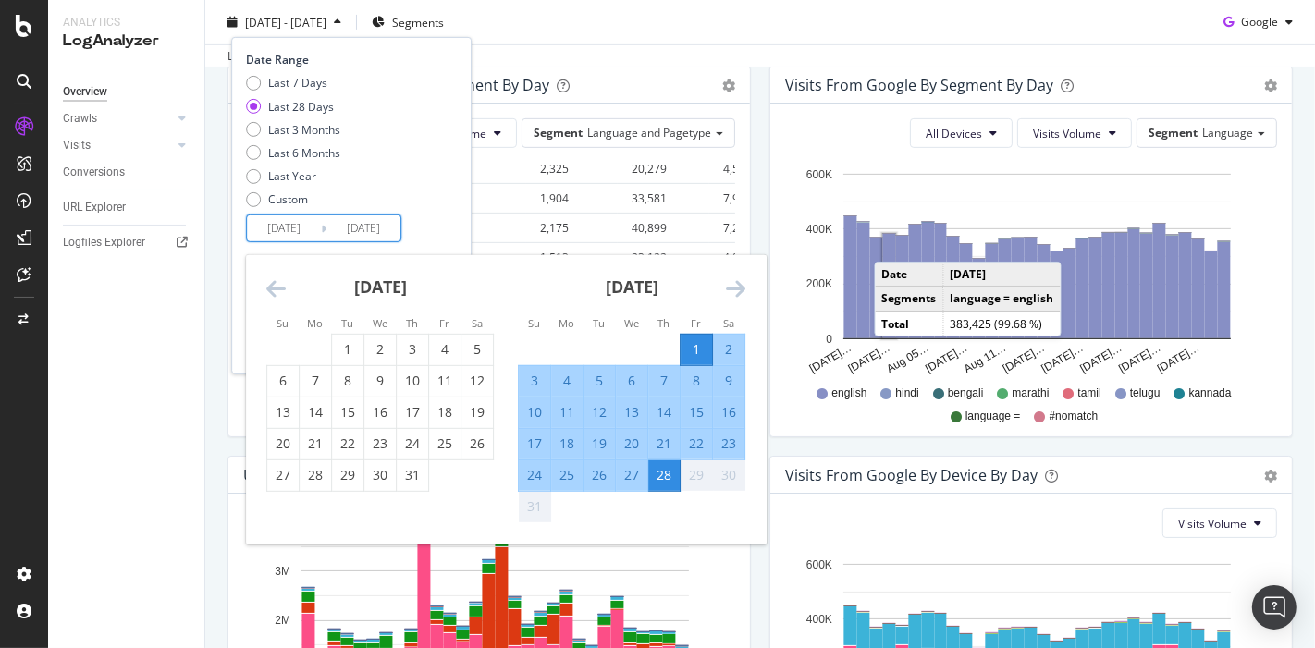
click at [282, 280] on icon "Move backward to switch to the previous month." at bounding box center [275, 288] width 19 height 22
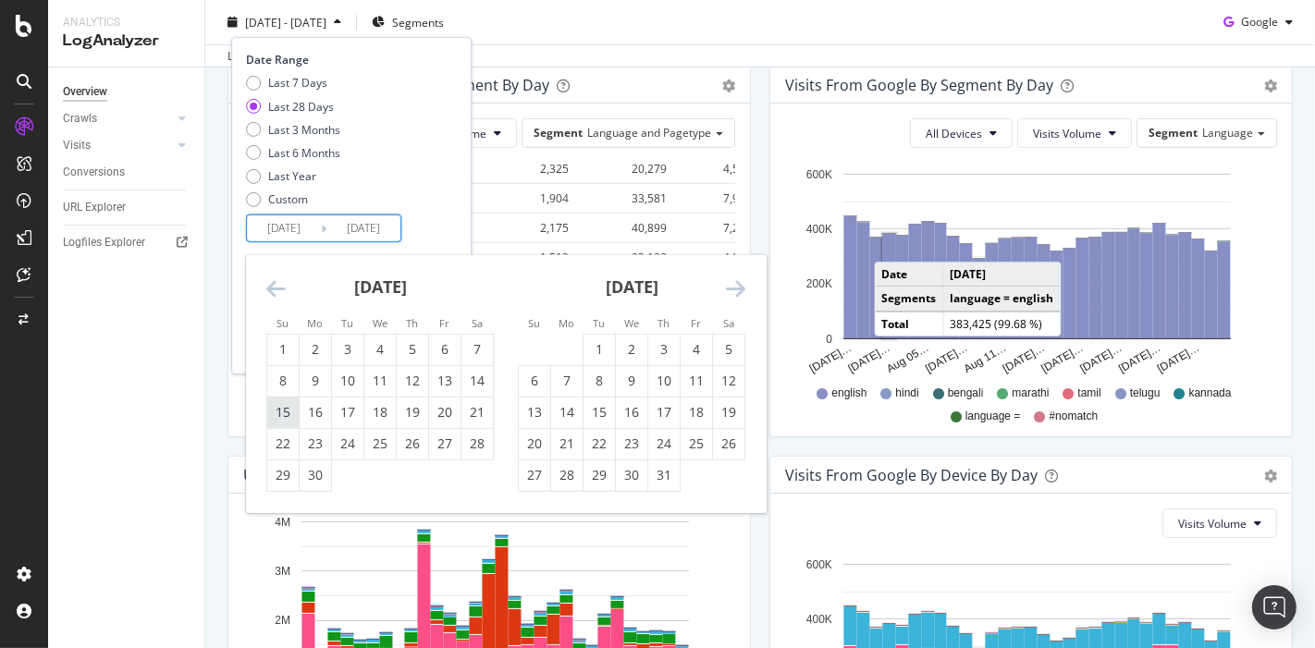
click at [296, 404] on div "15" at bounding box center [282, 412] width 31 height 18
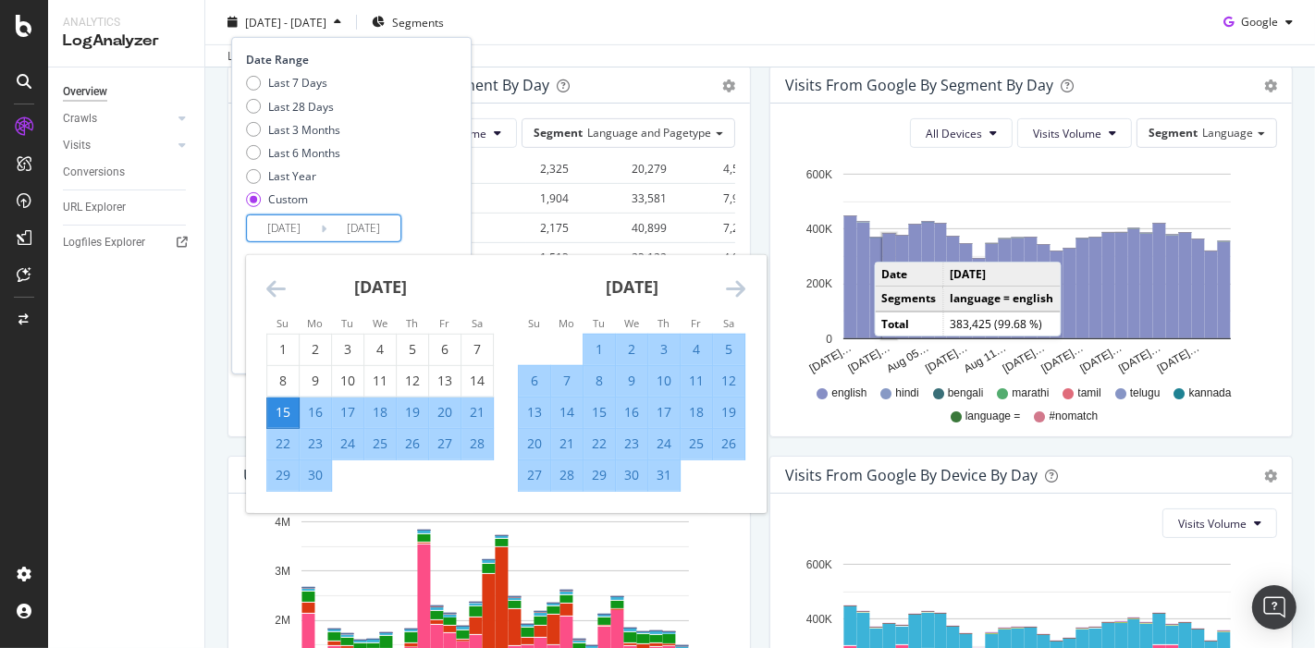
click at [731, 293] on icon "Move forward to switch to the next month." at bounding box center [735, 288] width 19 height 22
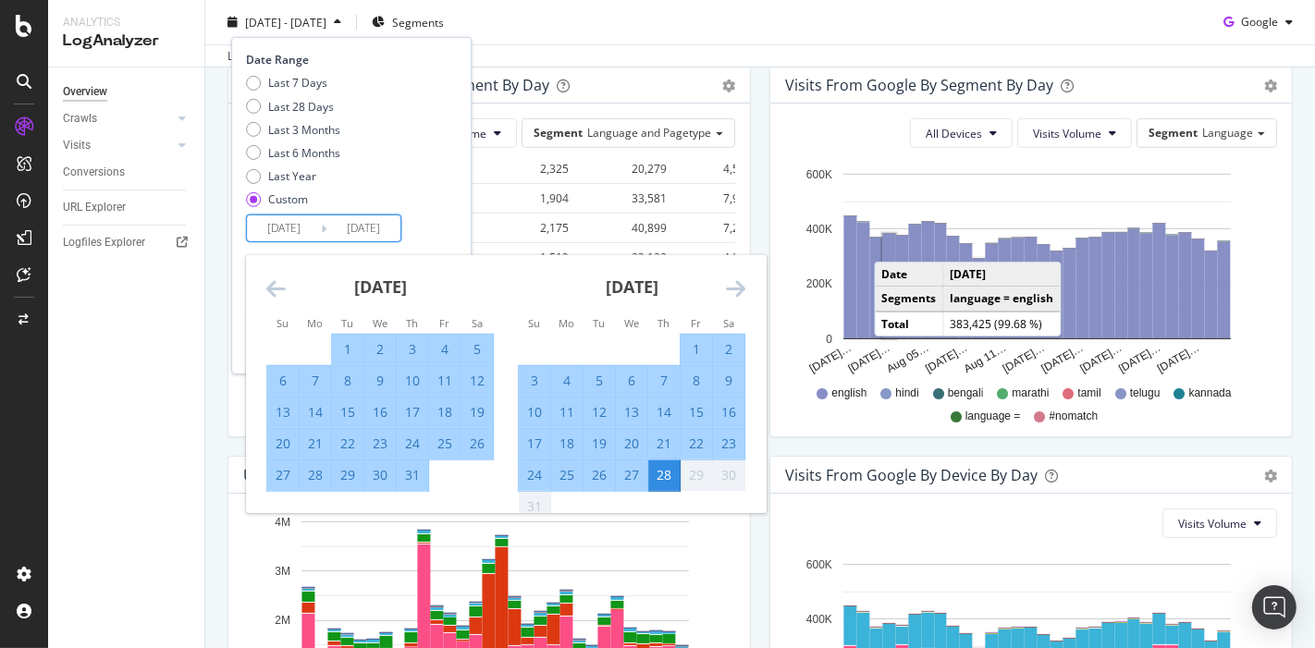
click at [274, 291] on icon "Move backward to switch to the previous month." at bounding box center [275, 288] width 19 height 22
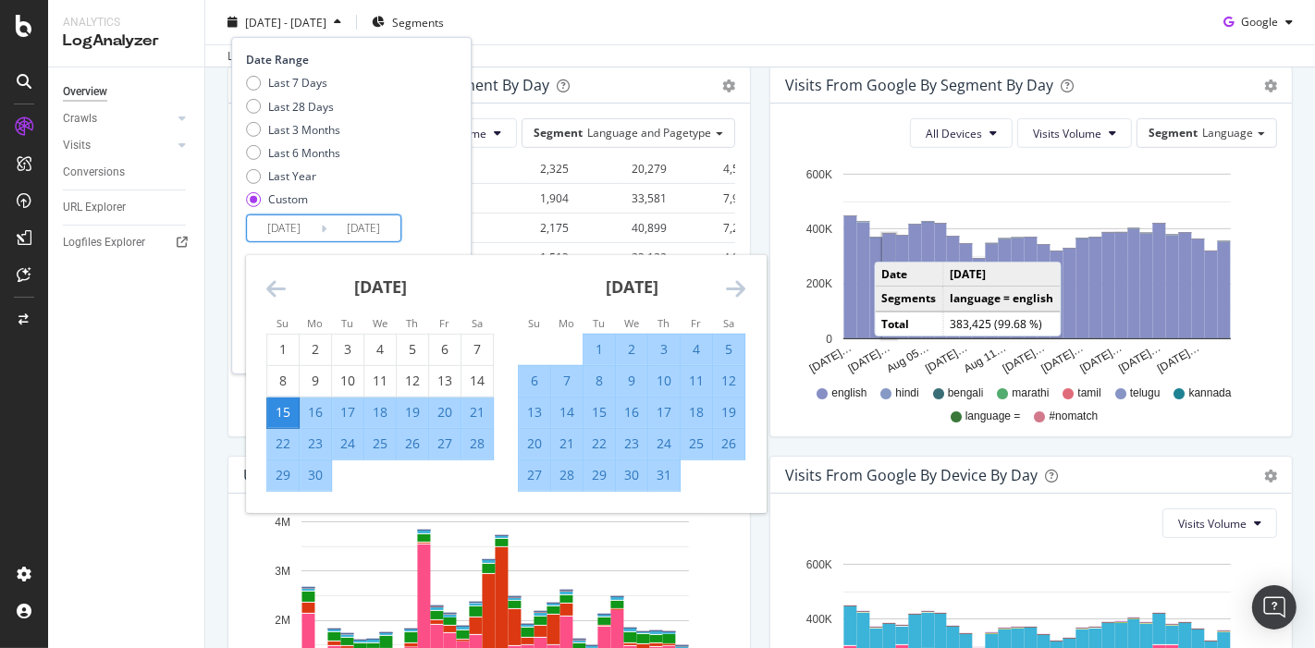
click at [274, 291] on icon "Move backward to switch to the previous month." at bounding box center [275, 288] width 19 height 22
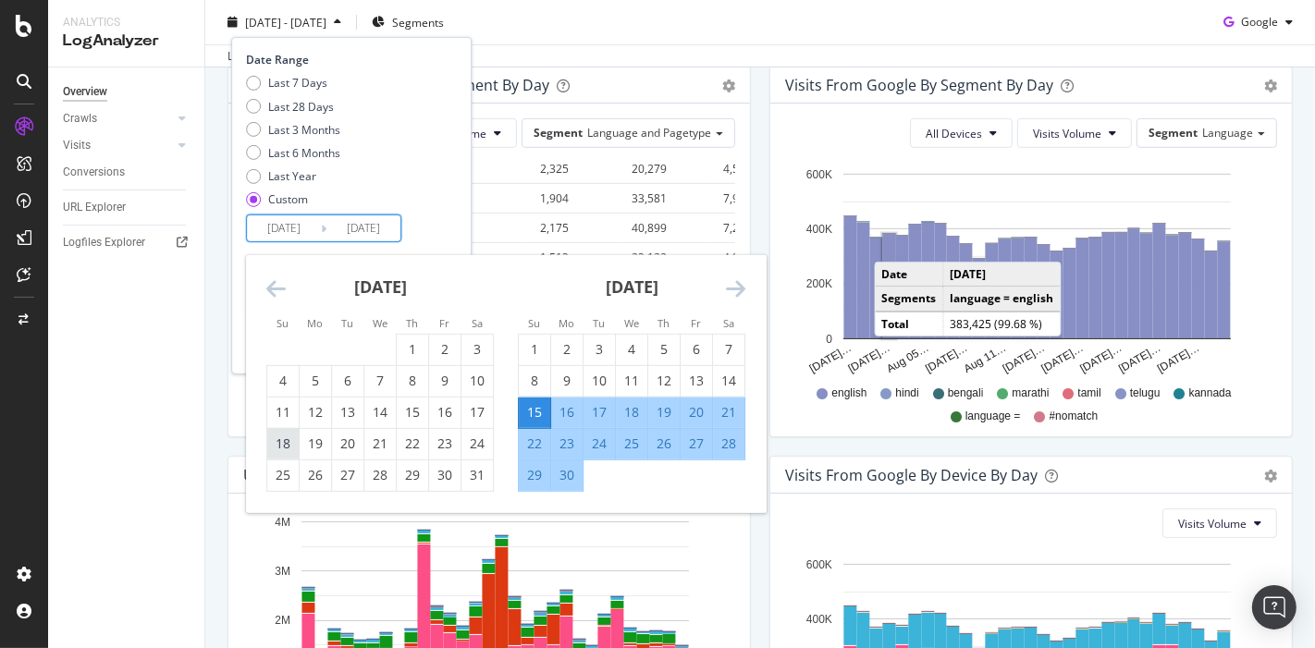
click at [285, 437] on div "18" at bounding box center [282, 444] width 31 height 18
type input "[DATE]"
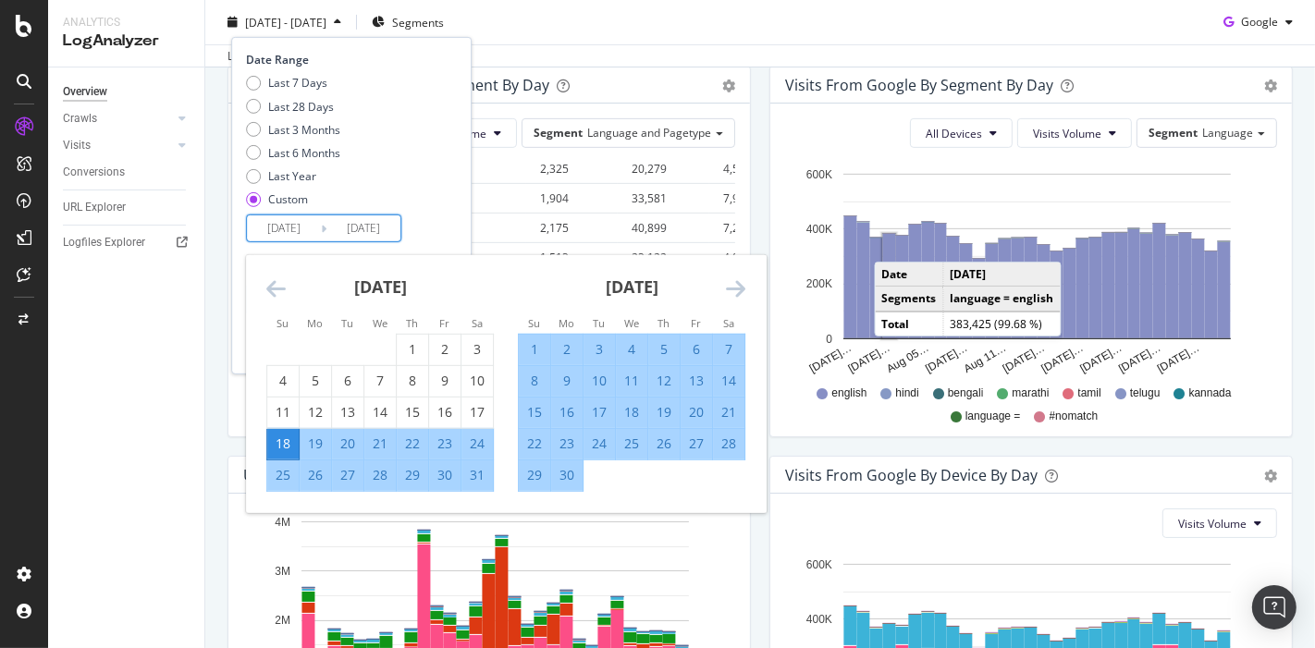
click at [726, 291] on icon "Move forward to switch to the next month." at bounding box center [735, 288] width 19 height 22
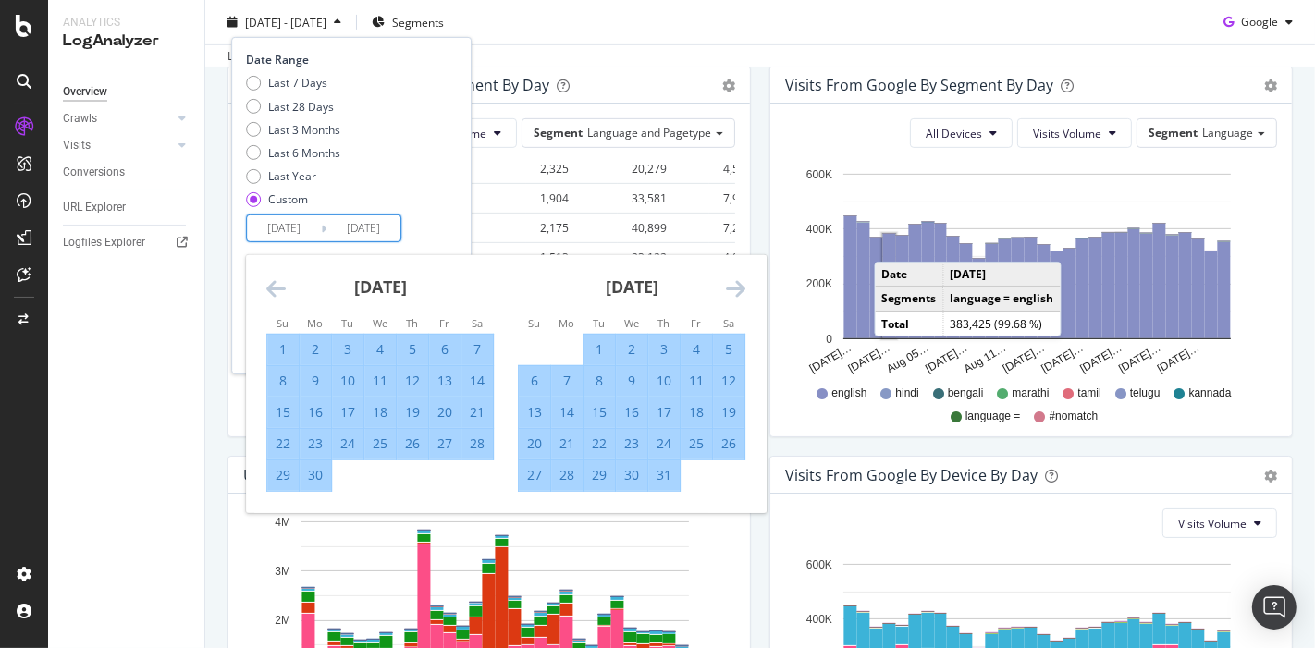
click at [275, 284] on icon "Move backward to switch to the previous month." at bounding box center [275, 288] width 19 height 22
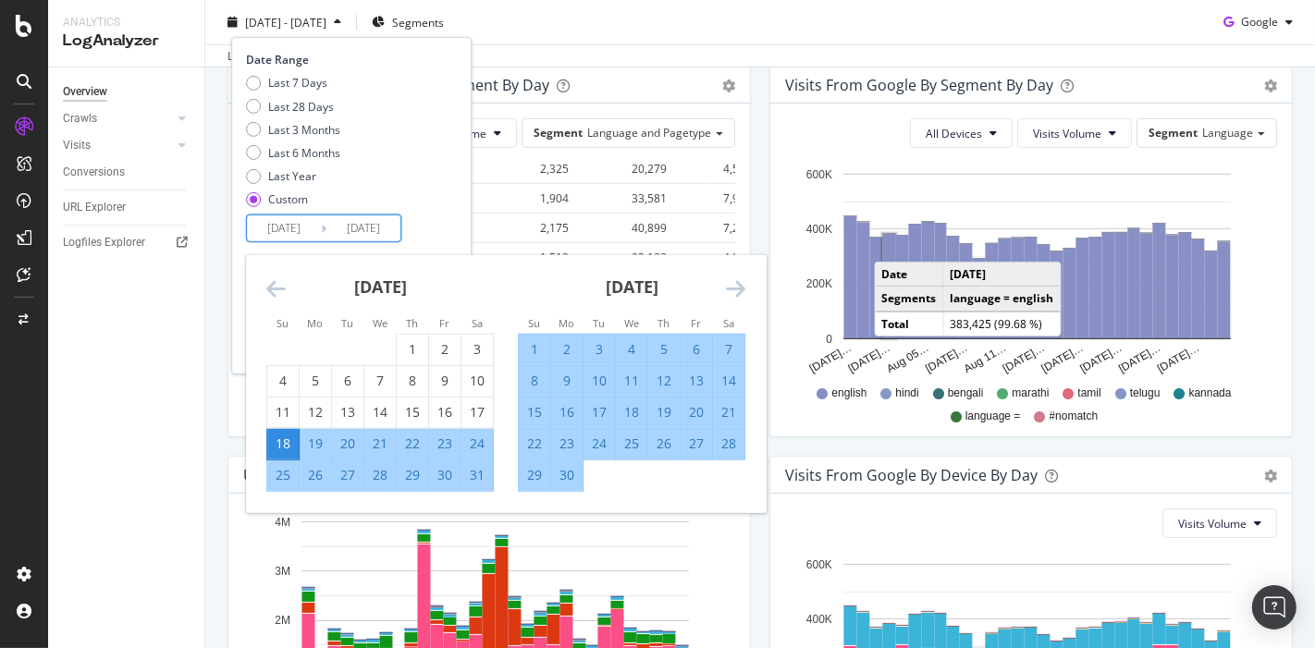
click at [728, 281] on icon "Move forward to switch to the next month." at bounding box center [735, 288] width 19 height 22
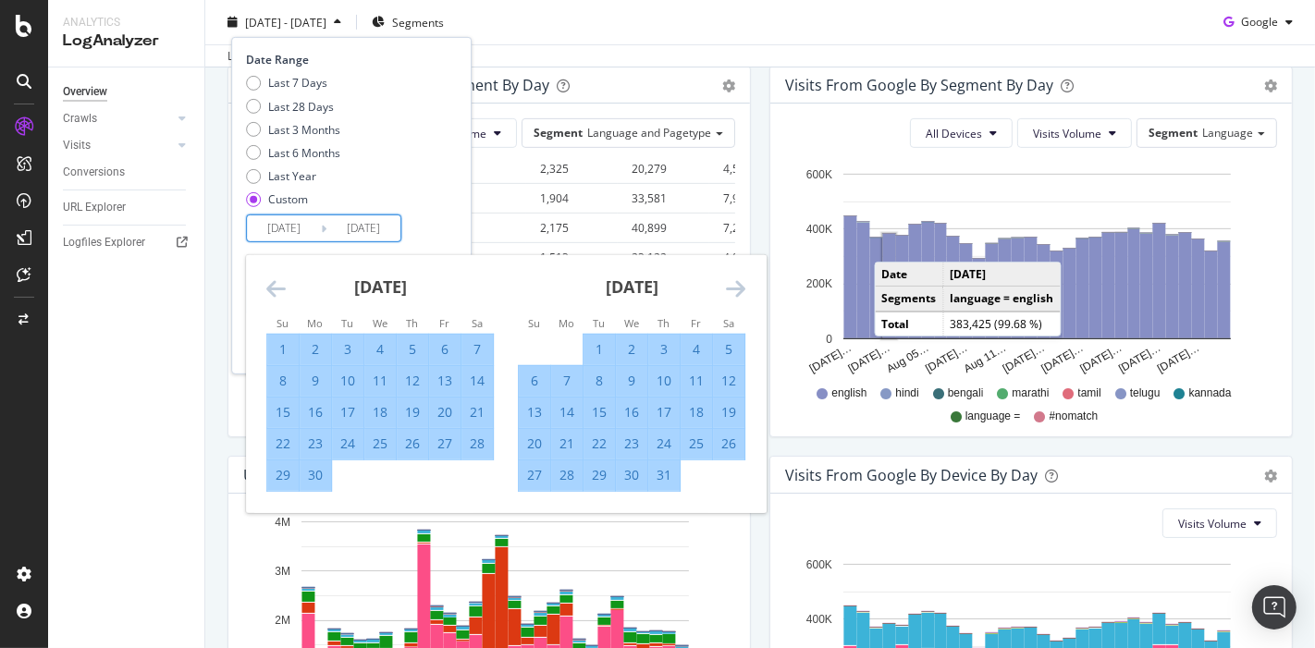
click at [728, 281] on icon "Move forward to switch to the next month." at bounding box center [735, 288] width 19 height 22
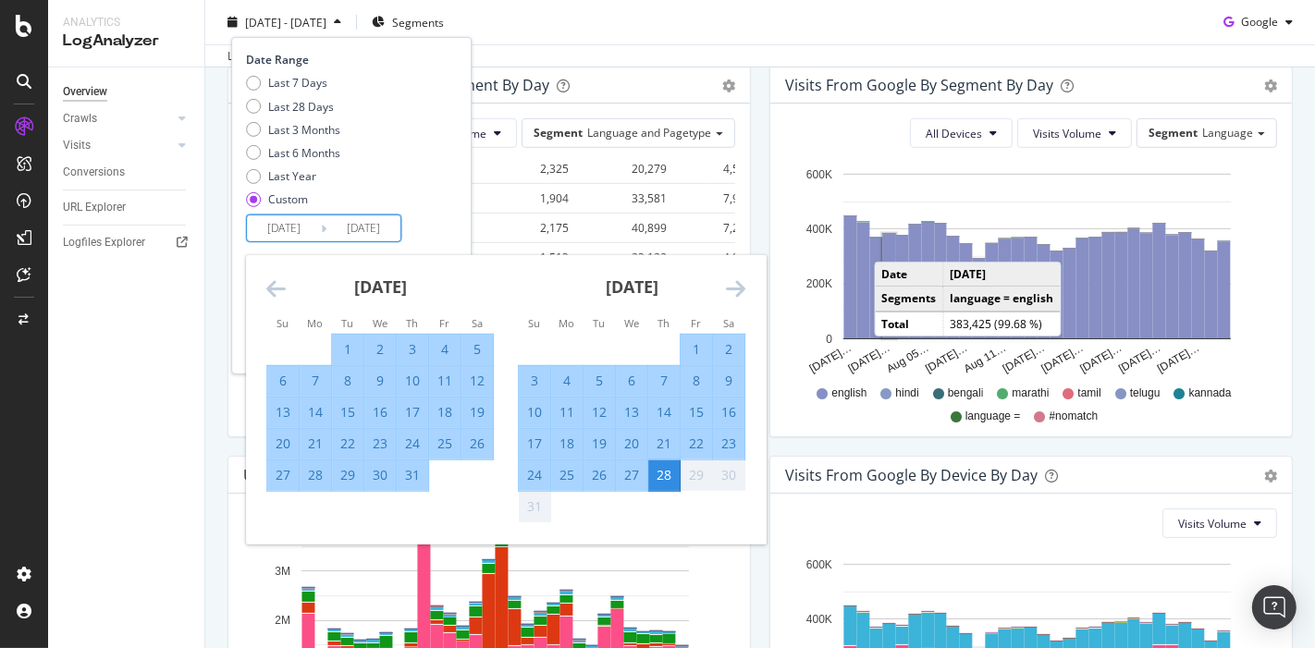
click at [728, 281] on icon "Move forward to switch to the next month." at bounding box center [735, 288] width 19 height 22
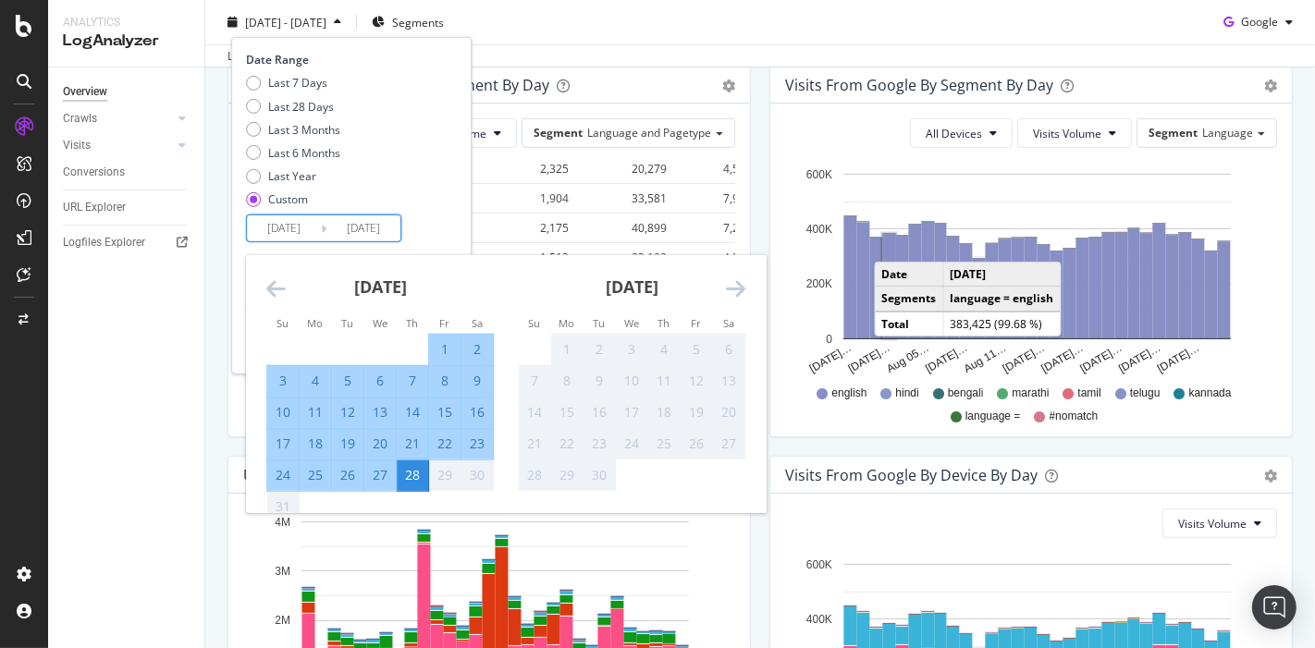
click at [275, 297] on icon "Move backward to switch to the previous month." at bounding box center [275, 288] width 19 height 22
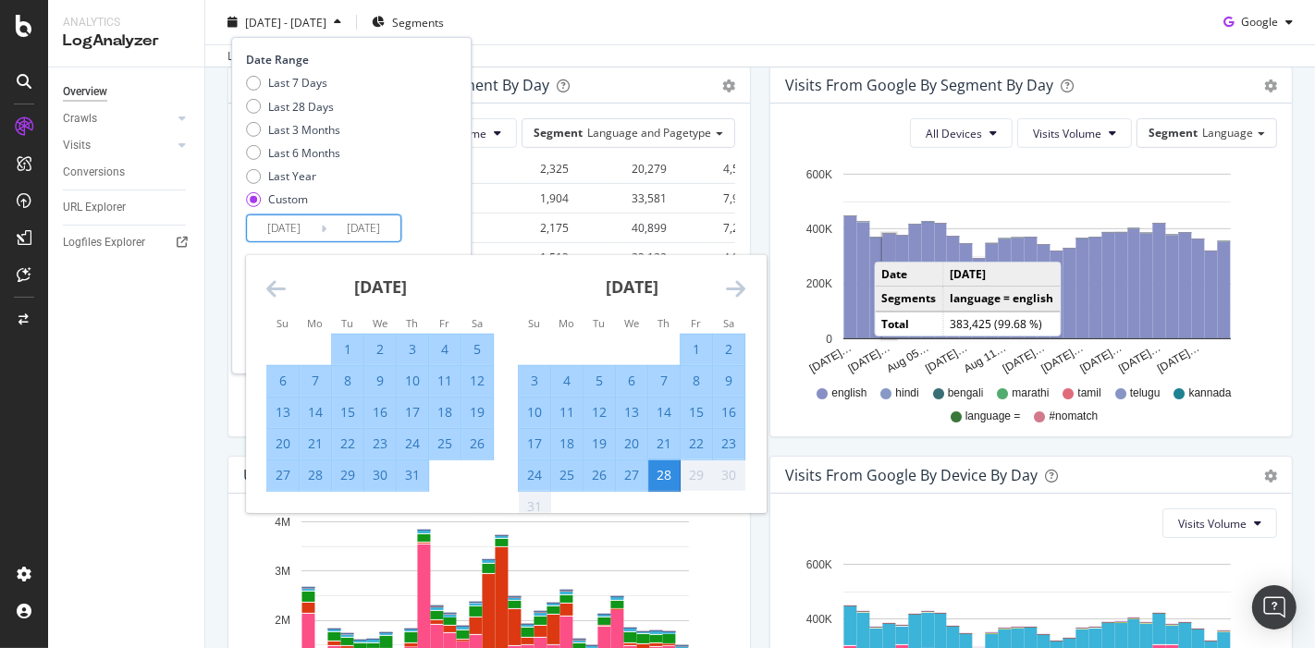
click at [695, 348] on div "1" at bounding box center [696, 349] width 31 height 18
type input "[DATE]"
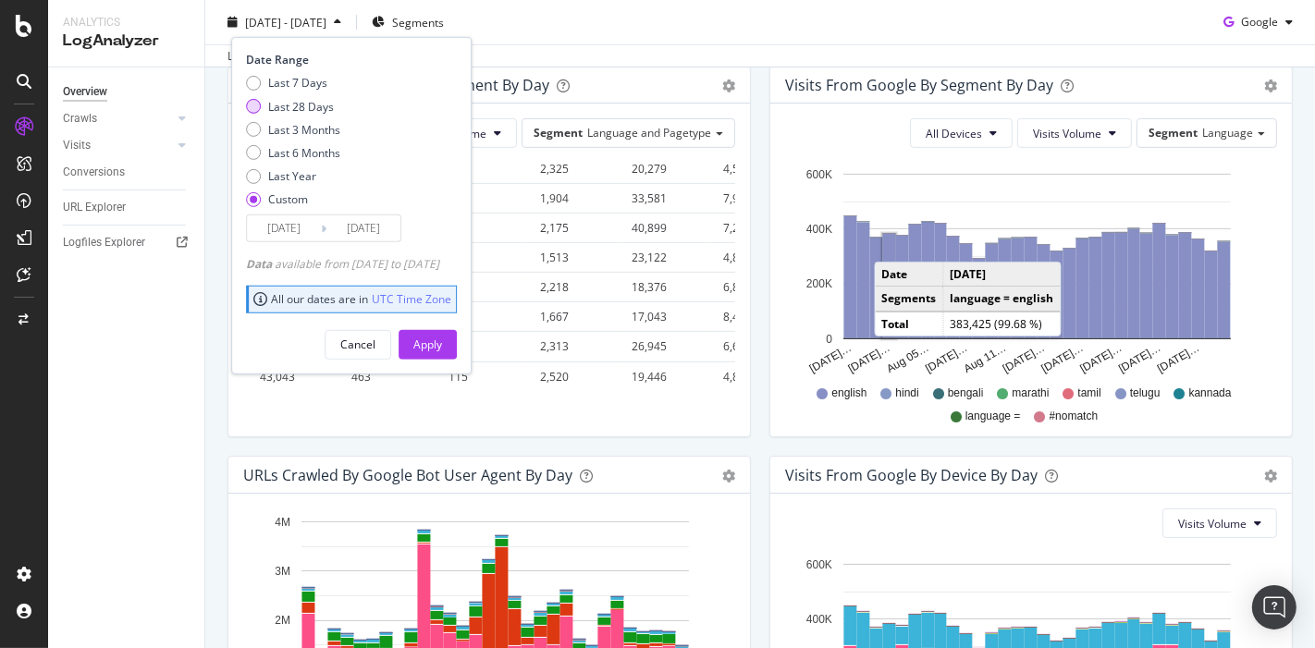
click at [300, 112] on div "Last 28 Days" at bounding box center [301, 106] width 66 height 16
type input "[DATE]"
click at [442, 347] on div "Apply" at bounding box center [427, 345] width 29 height 16
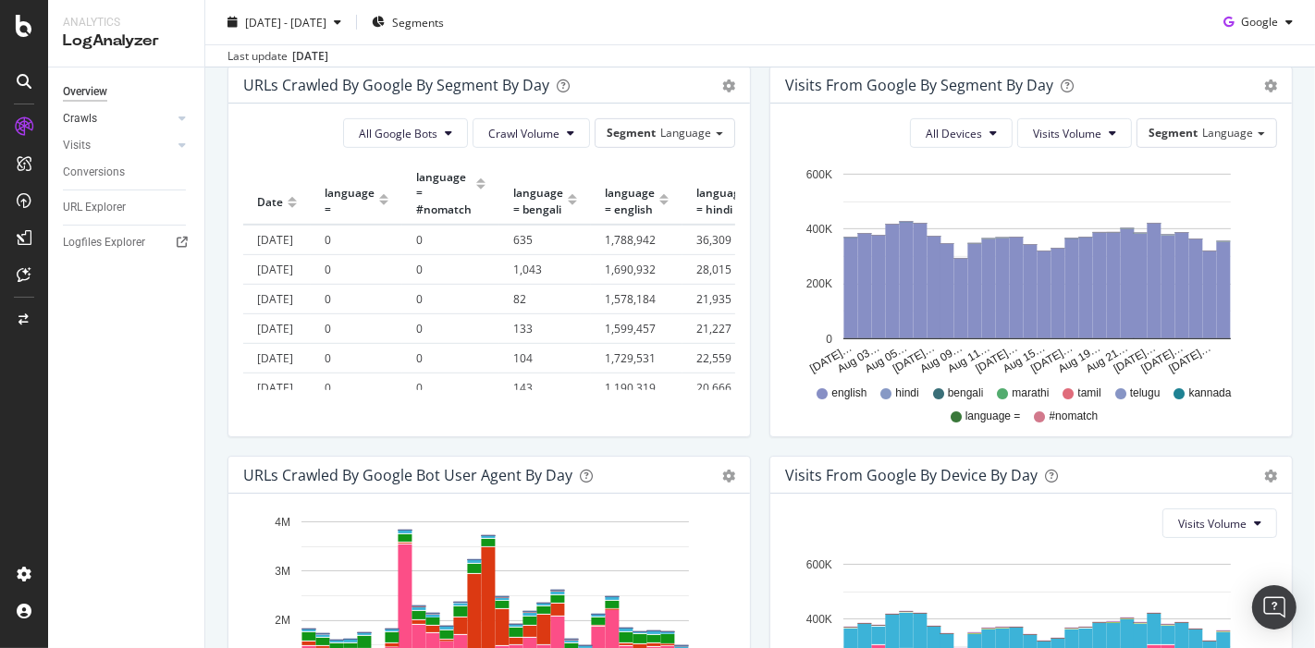
click at [161, 124] on div at bounding box center [163, 118] width 18 height 18
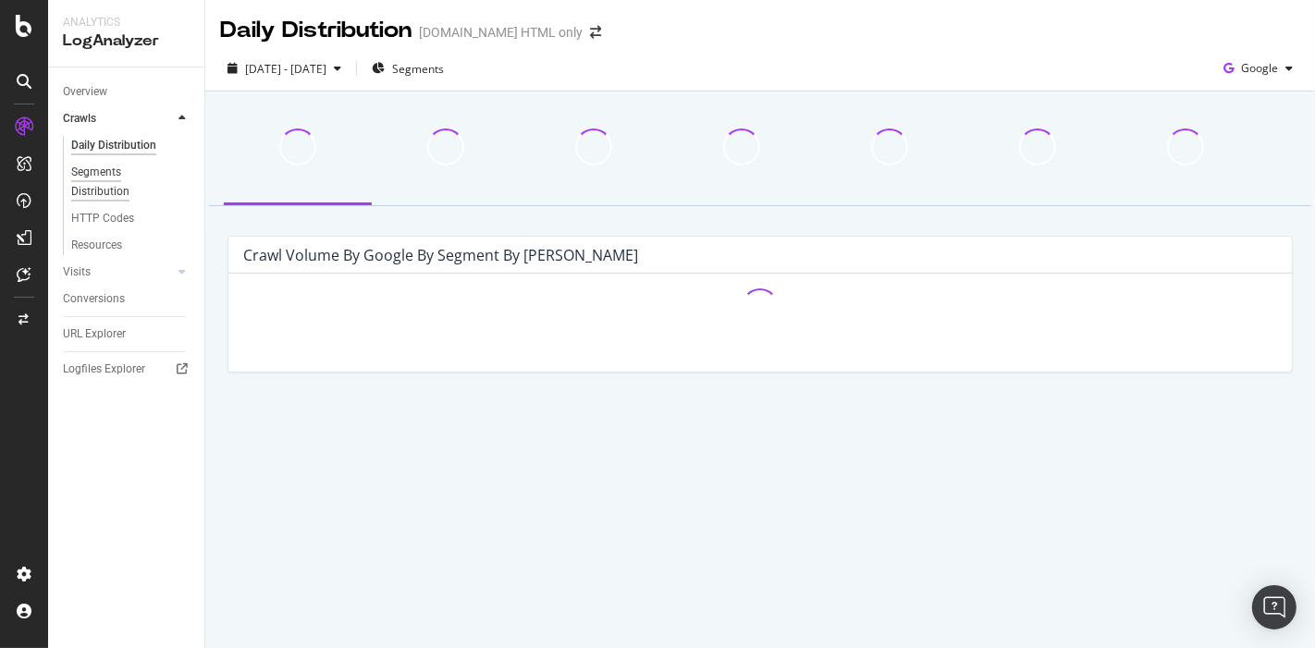
click at [106, 170] on div "Segments Distribution" at bounding box center [122, 182] width 103 height 39
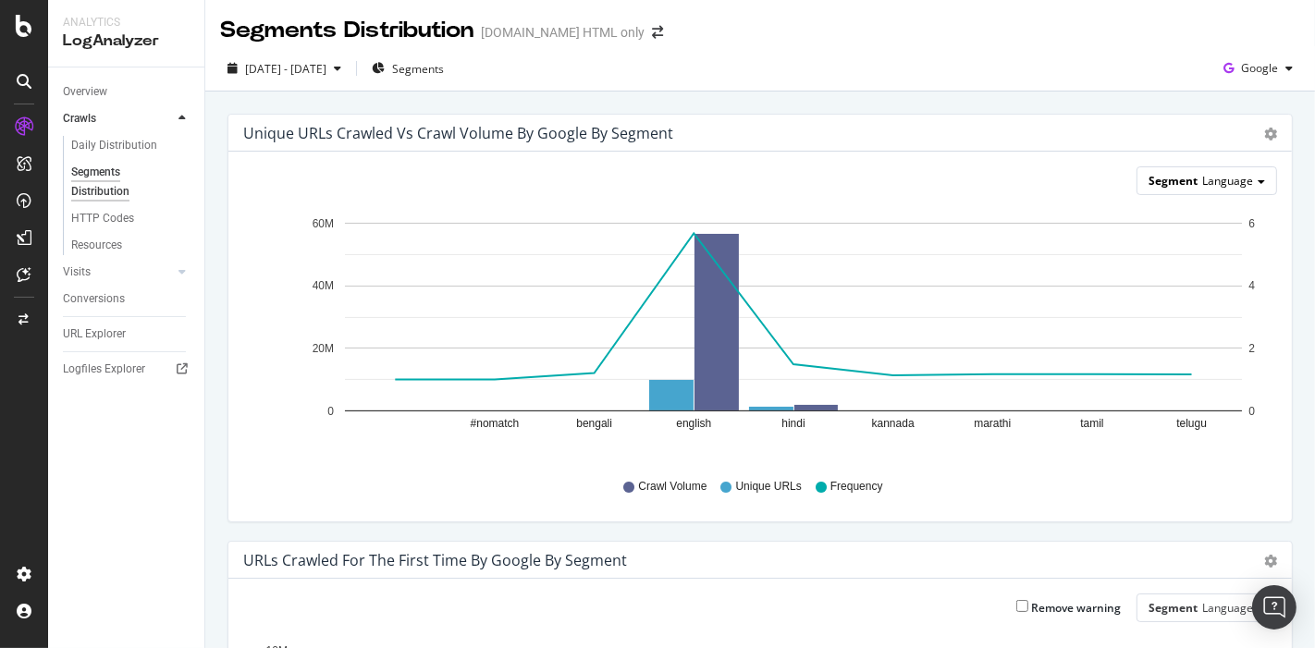
click at [1212, 176] on span "Language" at bounding box center [1227, 181] width 51 height 16
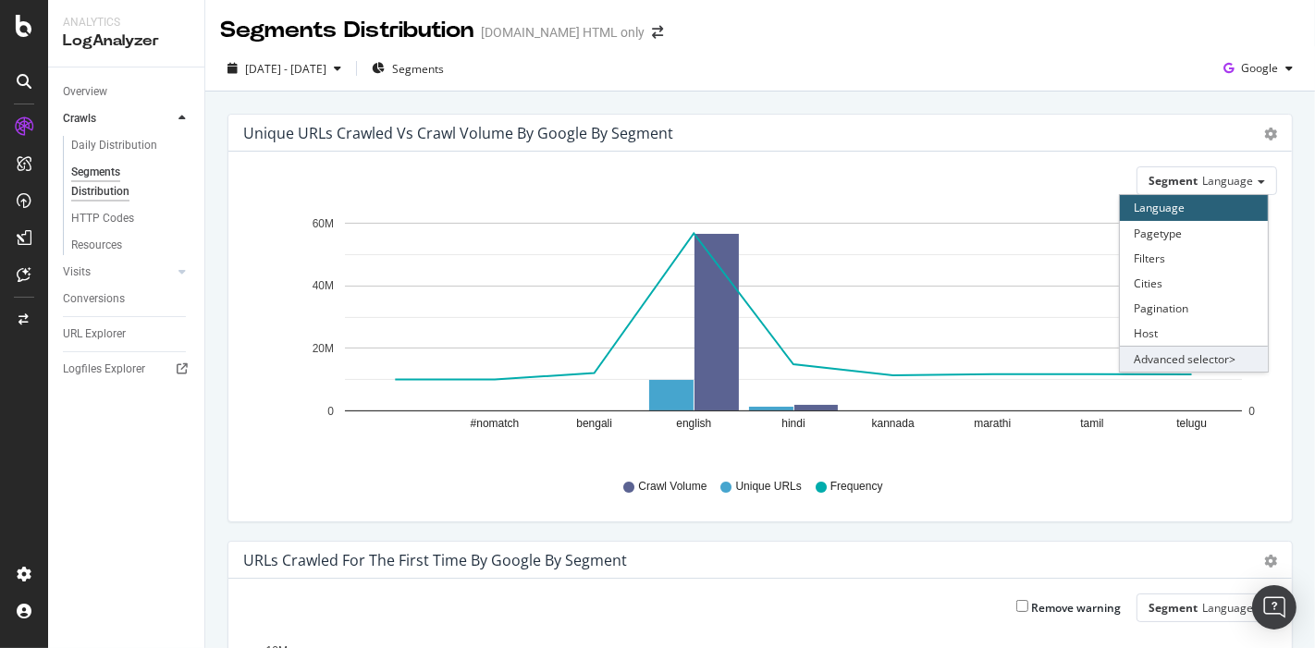
click at [1186, 353] on div "Advanced selector >" at bounding box center [1194, 359] width 148 height 26
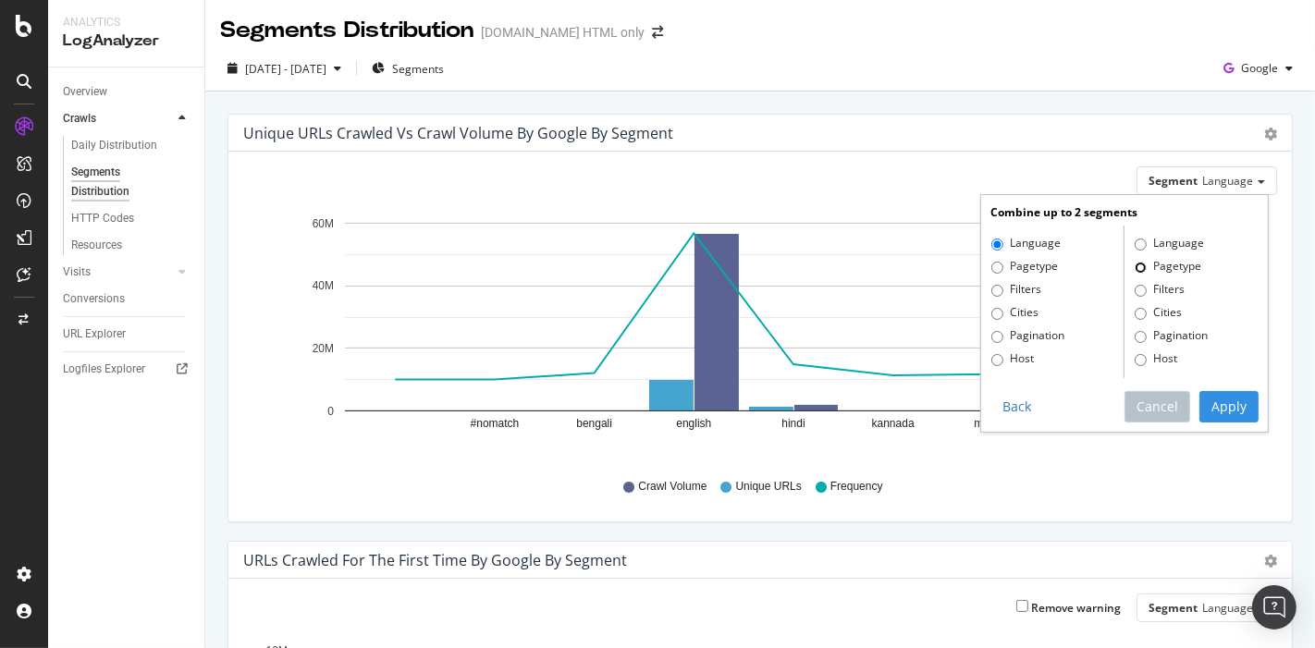
click at [1135, 266] on input "Pagetype" at bounding box center [1141, 268] width 12 height 12
radio input "true"
click at [1212, 384] on div "Combine up to 2 segments Language Pagetype Filters Cities Pagination Host Langu…" at bounding box center [1124, 313] width 287 height 236
click at [1211, 400] on button "Apply" at bounding box center [1229, 406] width 59 height 31
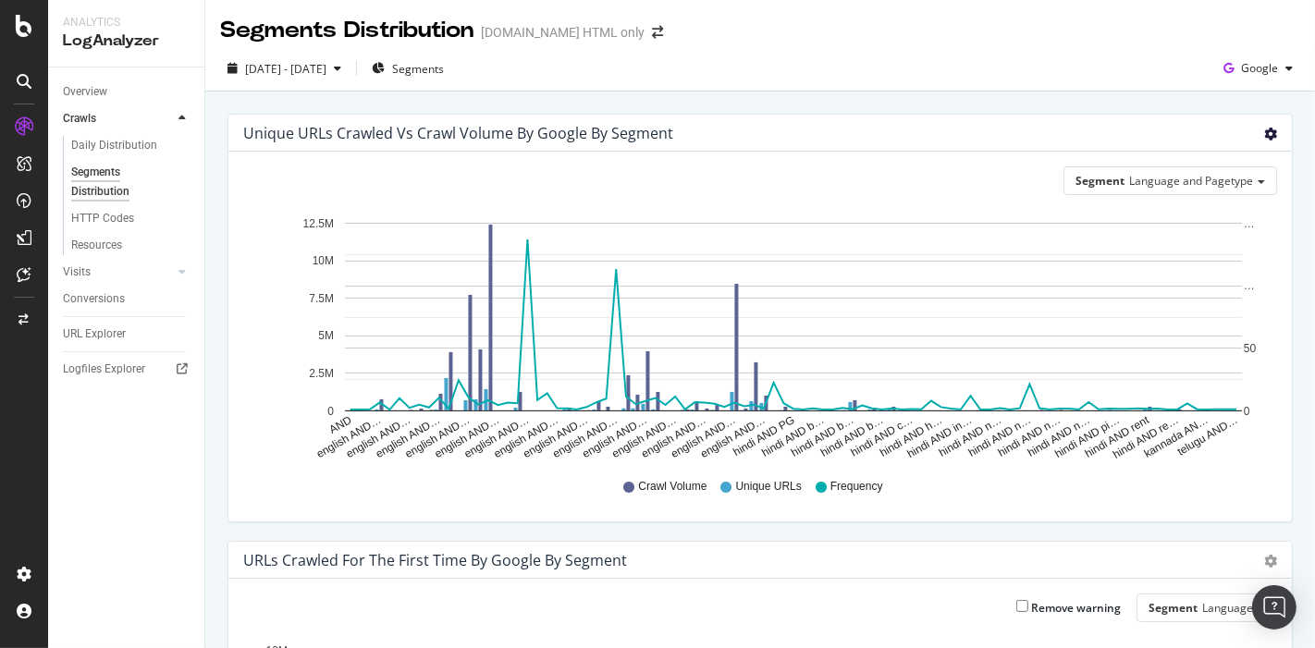
click at [1264, 133] on icon "gear" at bounding box center [1270, 134] width 13 height 13
click at [1189, 199] on span "Table" at bounding box center [1217, 203] width 148 height 25
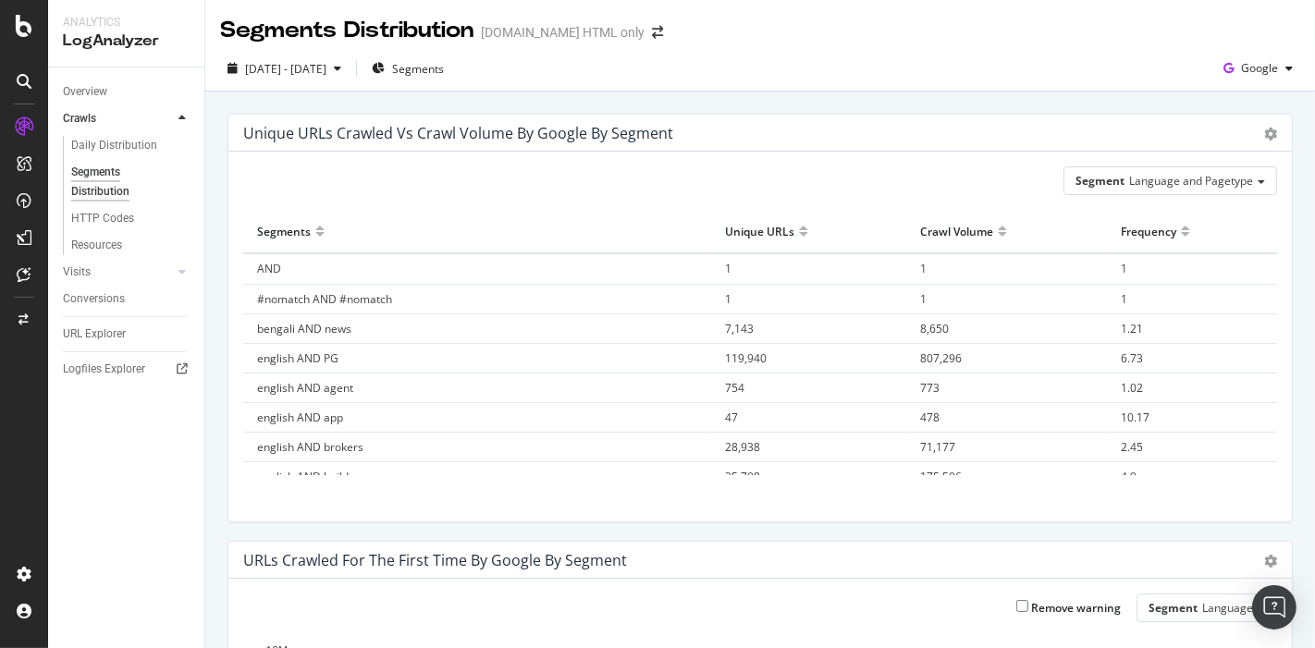
click at [799, 234] on div at bounding box center [803, 239] width 9 height 14
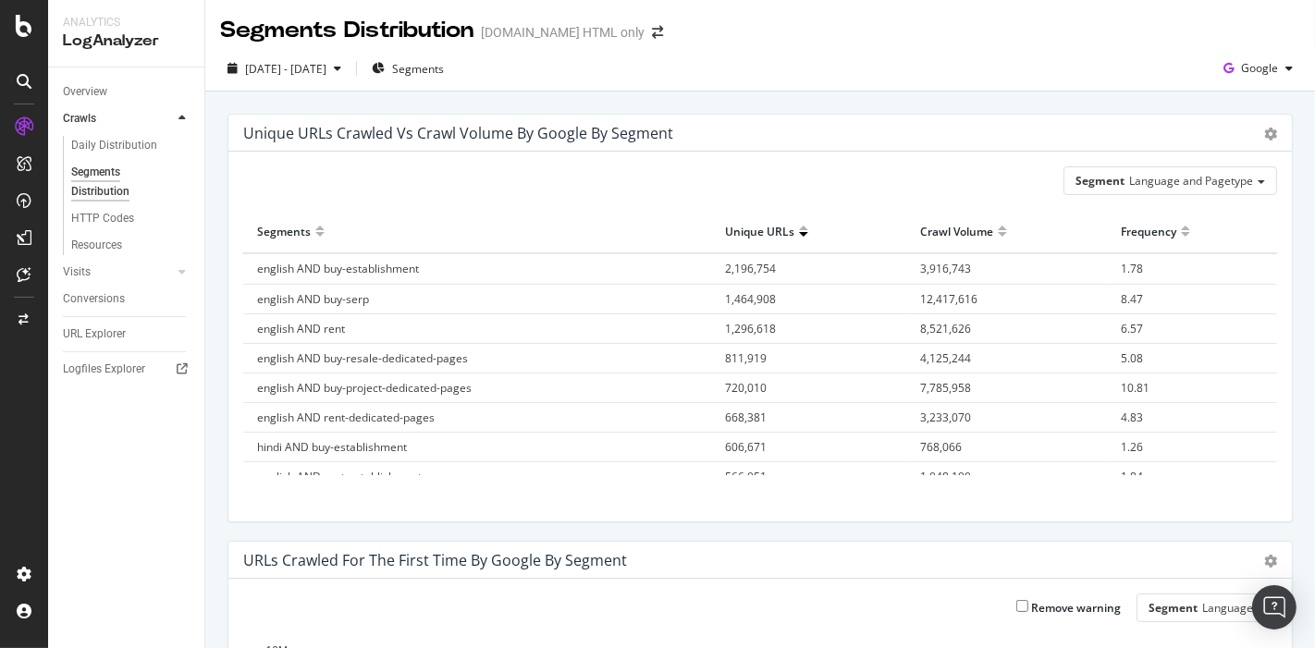
click at [998, 233] on div at bounding box center [1002, 239] width 9 height 14
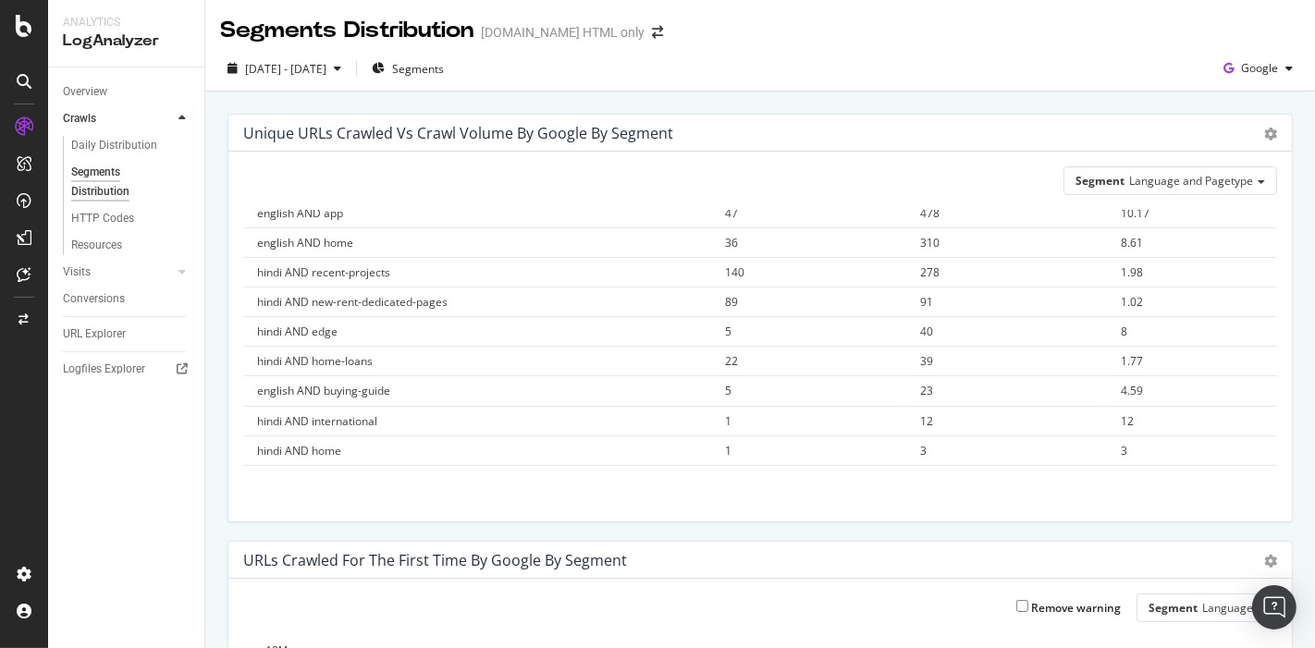
scroll to position [2458, 0]
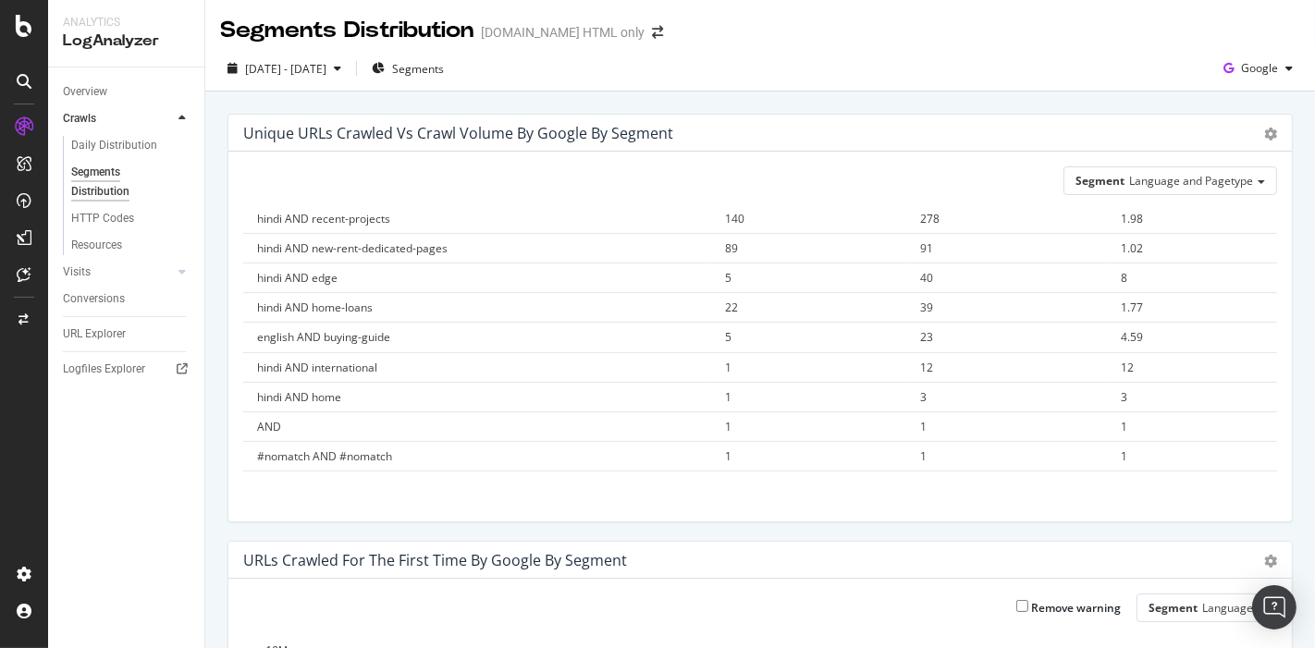
drag, startPoint x: 257, startPoint y: 231, endPoint x: 1200, endPoint y: 500, distance: 980.1
click at [1200, 500] on div "Segment Language and Pagetype Hold CTRL while clicking to filter the report. Se…" at bounding box center [760, 337] width 1064 height 370
copy thead
